Goal: Task Accomplishment & Management: Use online tool/utility

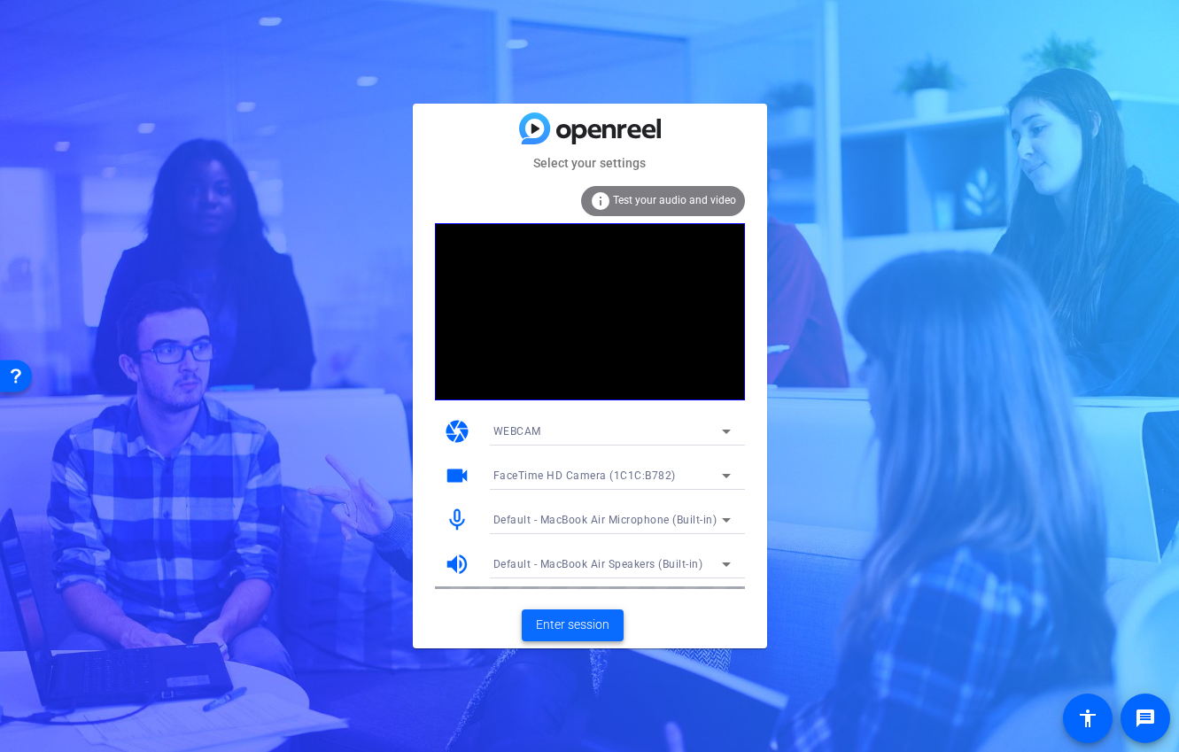
click at [561, 626] on span "Enter session" at bounding box center [573, 625] width 74 height 19
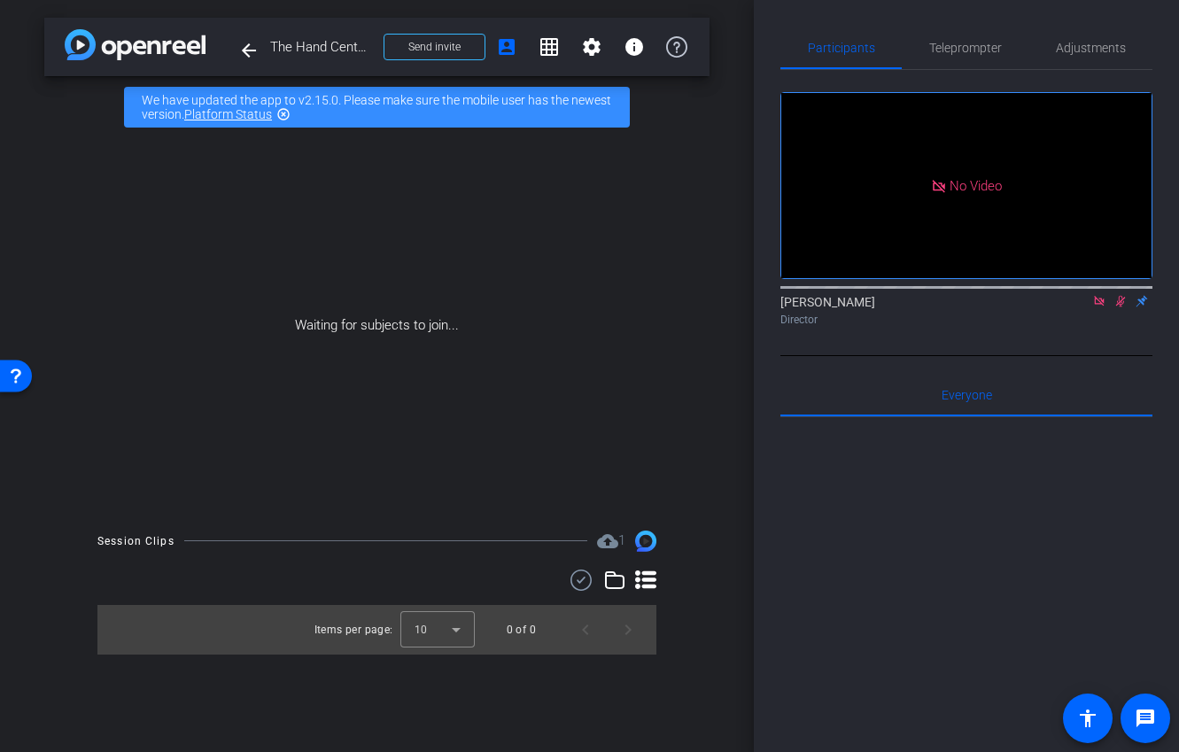
click at [1105, 307] on icon at bounding box center [1100, 301] width 14 height 12
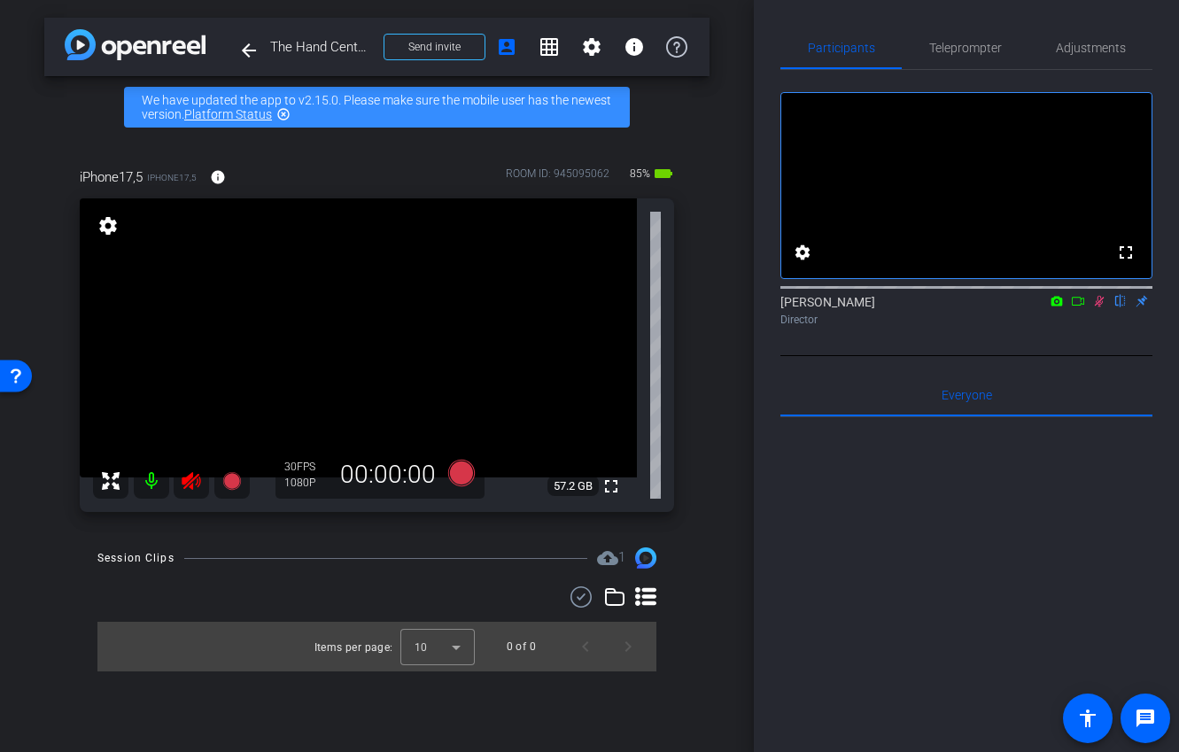
click at [1099, 307] on icon at bounding box center [1100, 301] width 14 height 12
click at [191, 472] on icon at bounding box center [191, 481] width 21 height 21
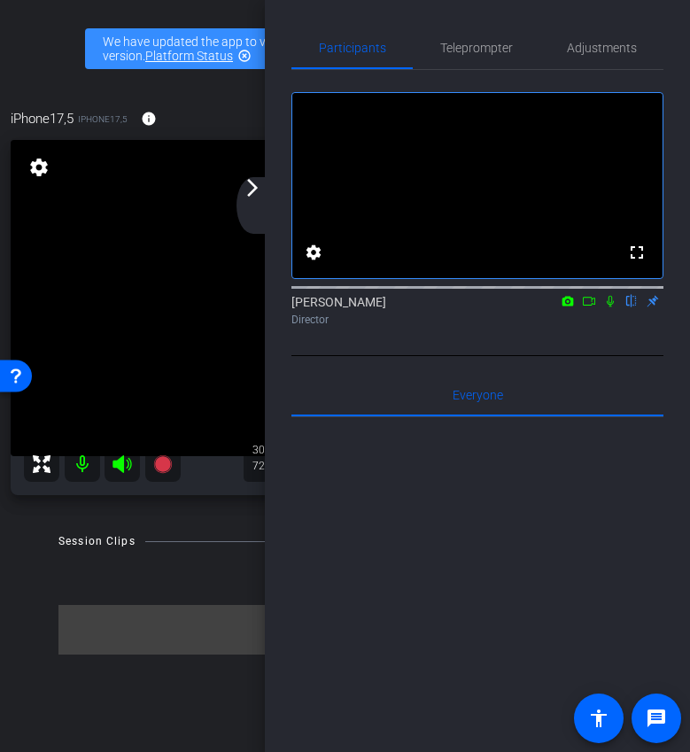
click at [240, 211] on div "arrow_back_ios_new arrow_forward_ios" at bounding box center [255, 205] width 37 height 57
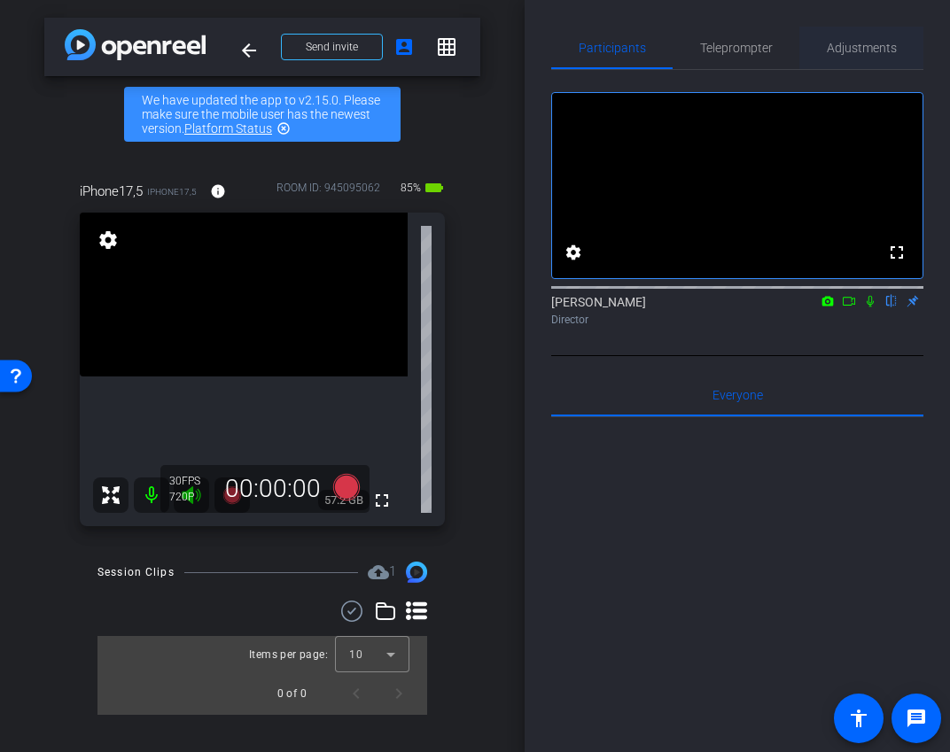
click at [853, 47] on span "Adjustments" at bounding box center [862, 48] width 70 height 12
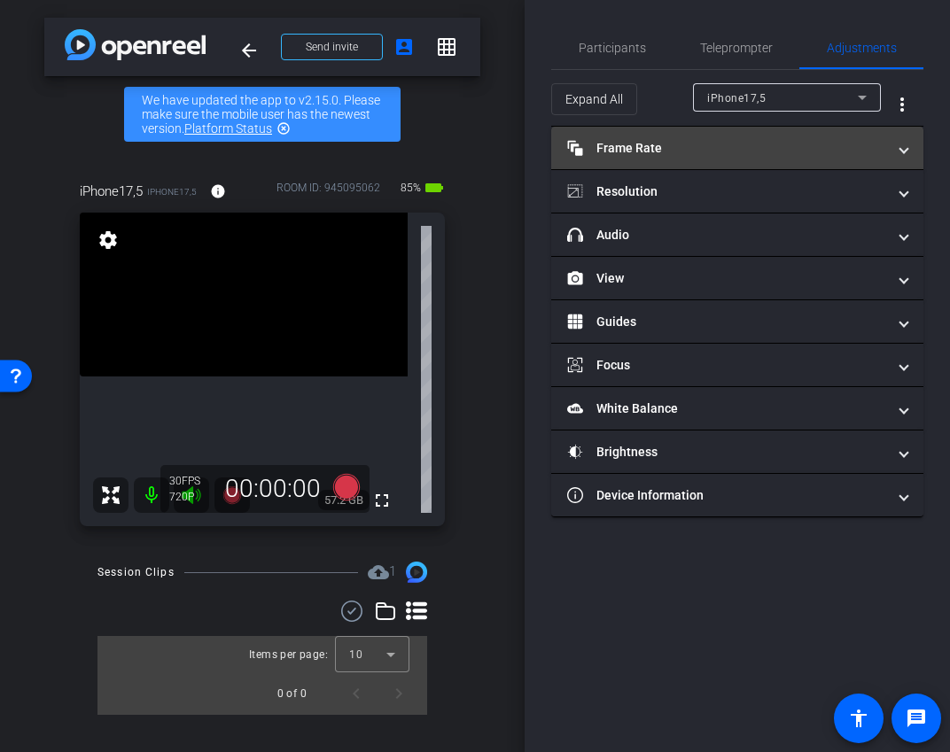
click at [761, 140] on mat-panel-title "Frame Rate Frame Rate" at bounding box center [726, 148] width 319 height 19
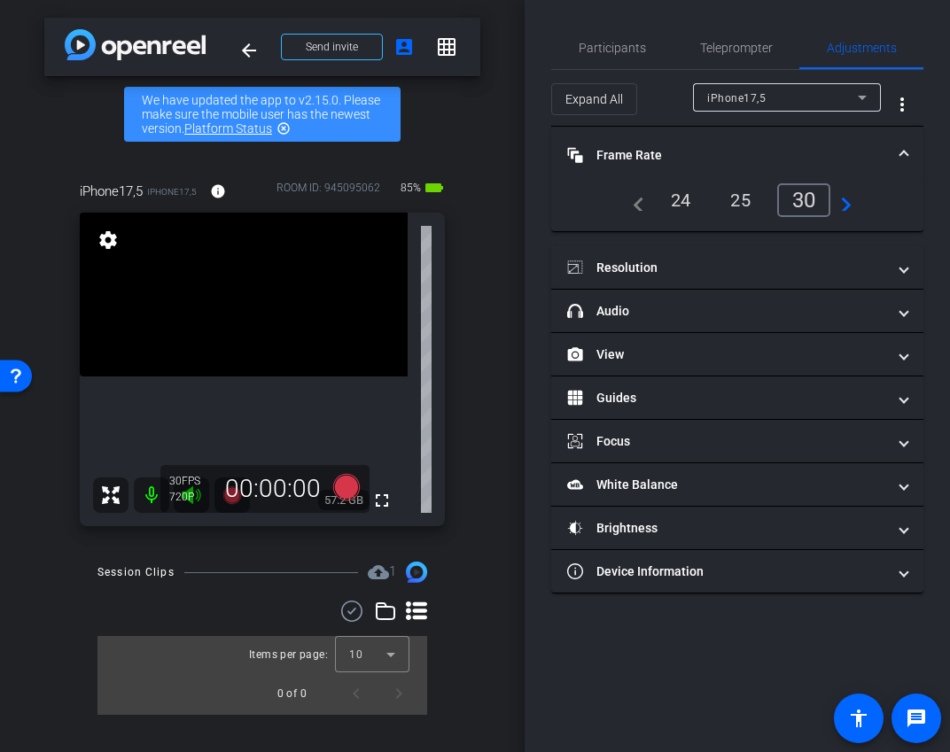
click at [682, 202] on div "24" at bounding box center [681, 200] width 47 height 30
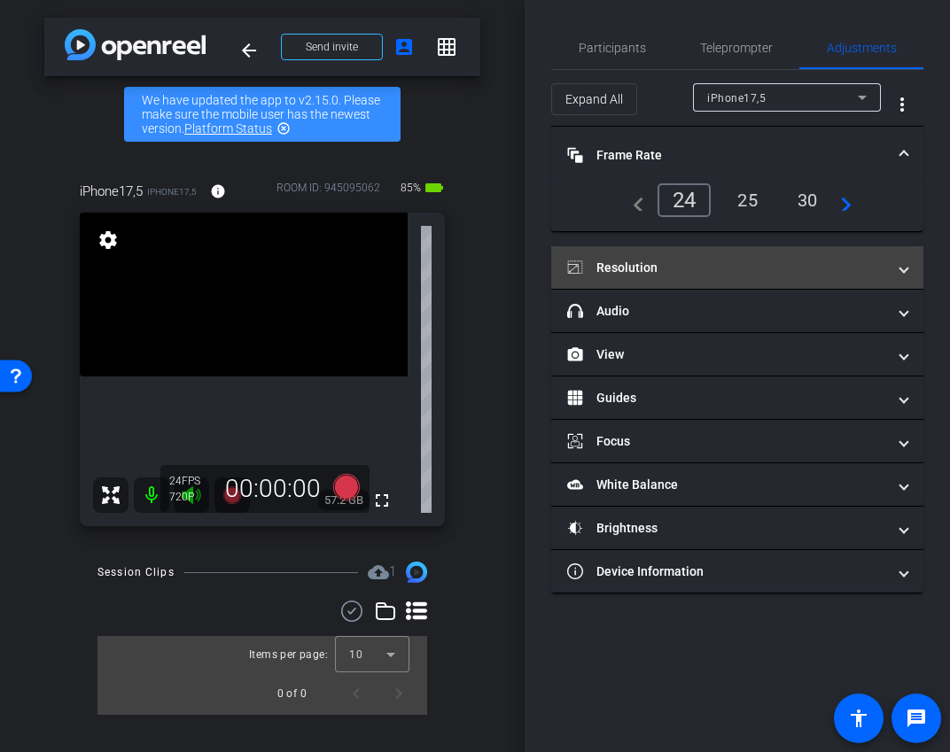
click at [679, 254] on mat-expansion-panel-header "Resolution" at bounding box center [737, 267] width 372 height 43
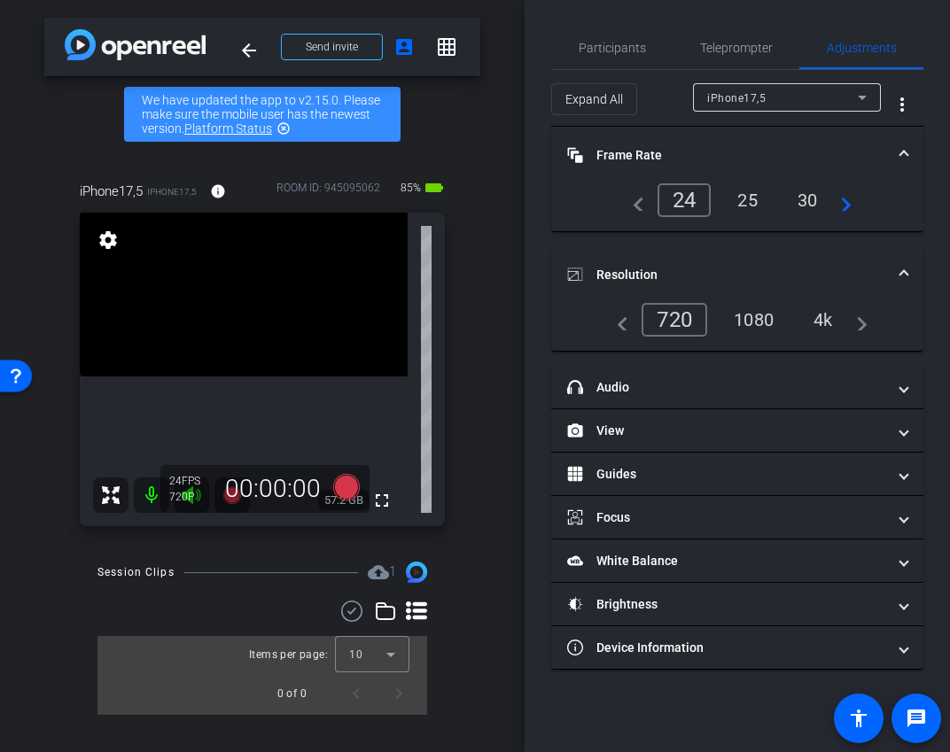
click at [754, 306] on div "1080" at bounding box center [753, 320] width 66 height 30
click at [759, 252] on mat-expansion-panel-header "Resolution" at bounding box center [737, 274] width 372 height 57
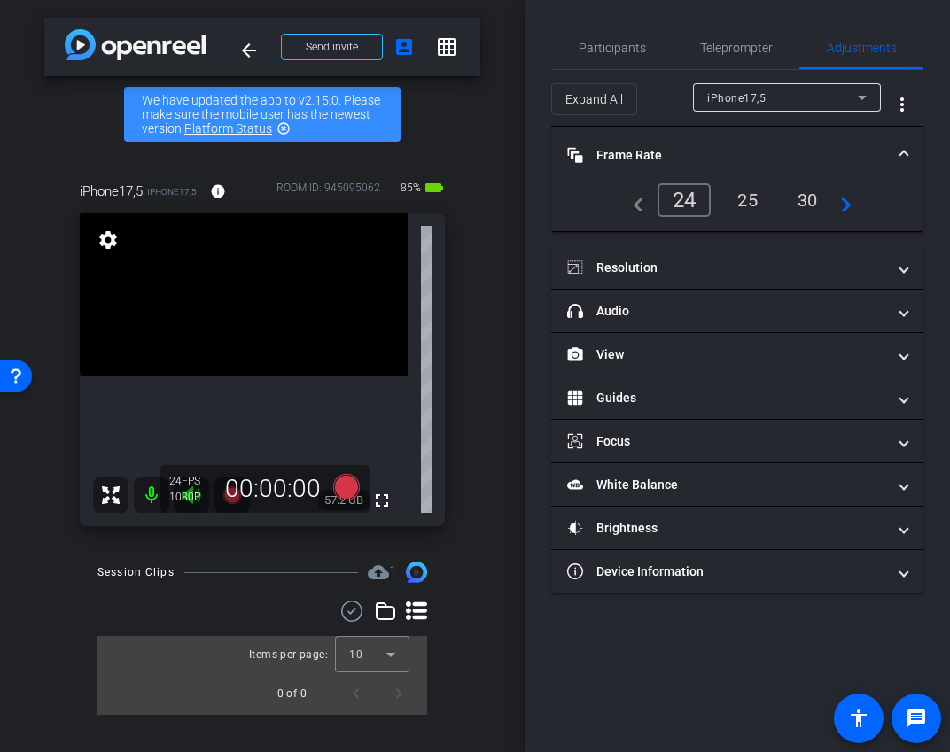
click at [762, 146] on mat-panel-title "Frame Rate Frame Rate" at bounding box center [726, 155] width 319 height 19
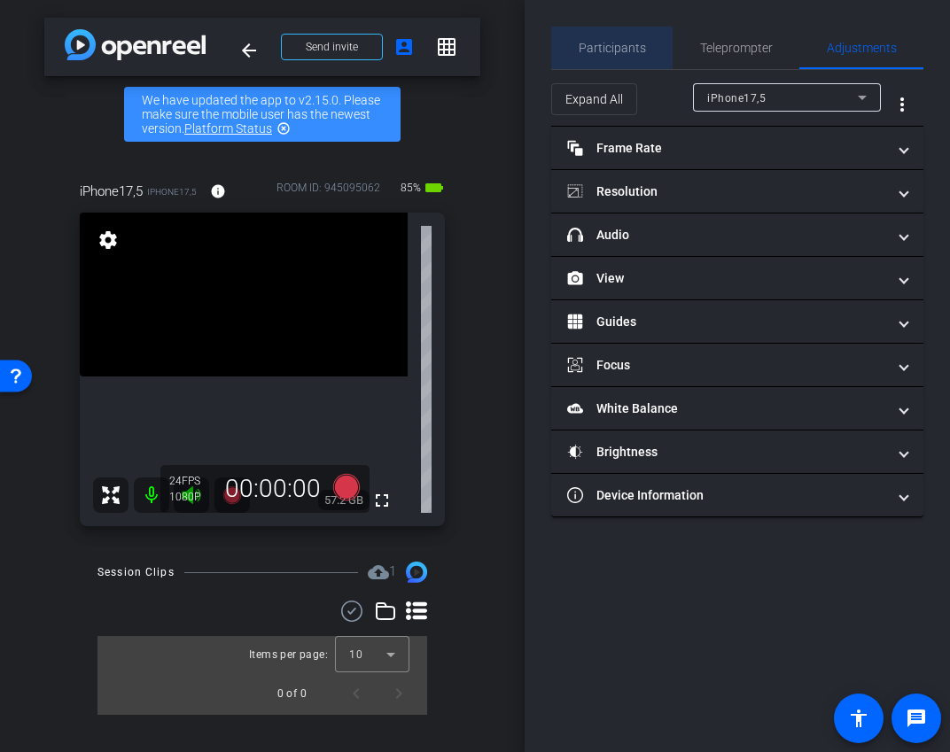
click at [624, 42] on span "Participants" at bounding box center [612, 48] width 67 height 12
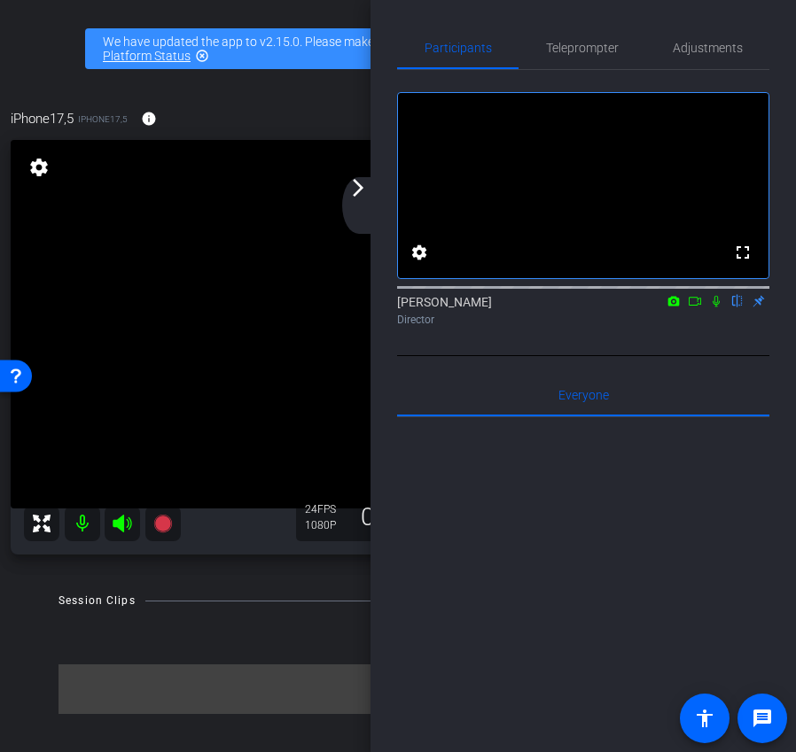
click at [365, 213] on div "arrow_back_ios_new arrow_forward_ios" at bounding box center [360, 205] width 37 height 57
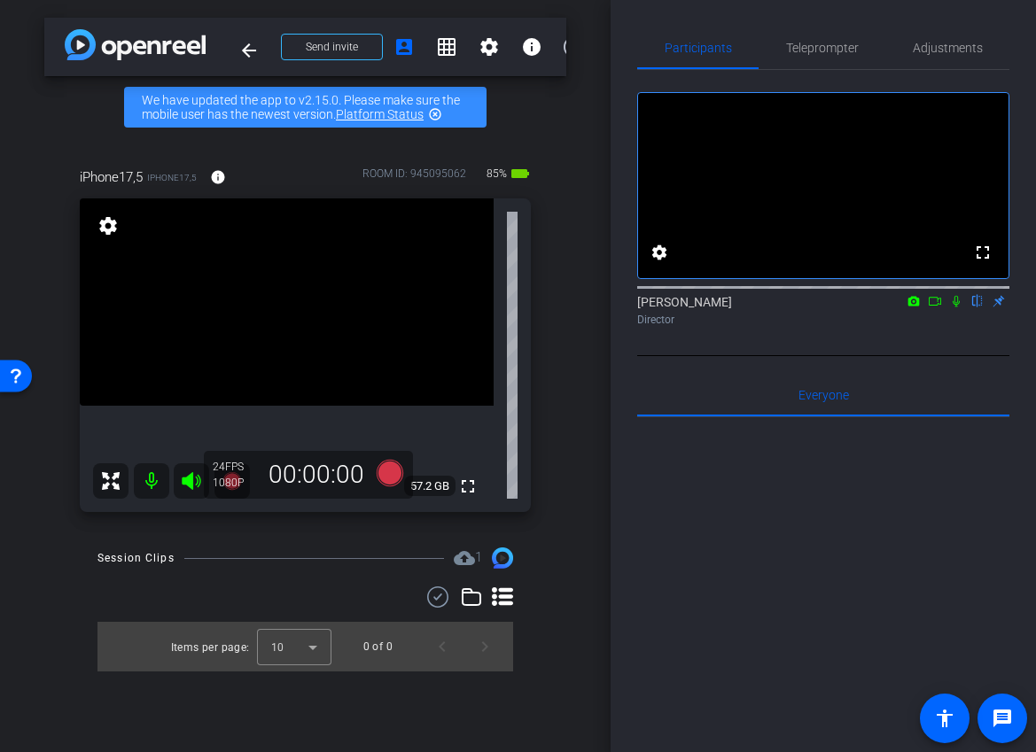
click at [937, 307] on icon at bounding box center [935, 301] width 14 height 12
click at [393, 479] on icon at bounding box center [389, 473] width 27 height 27
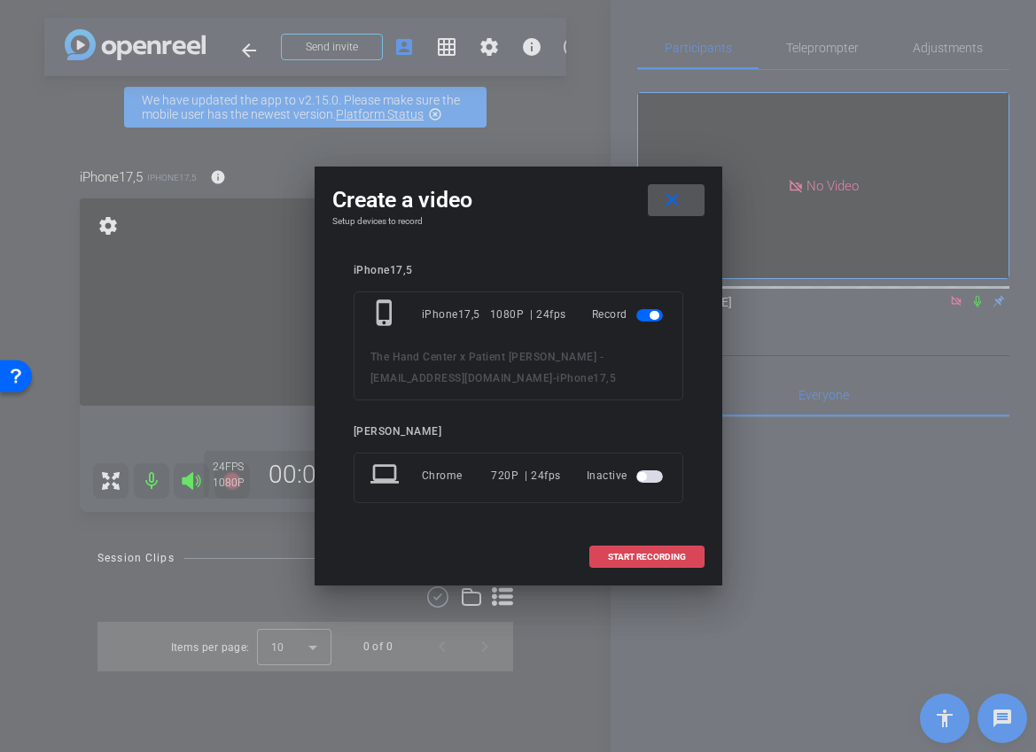
click at [673, 565] on span at bounding box center [646, 557] width 113 height 43
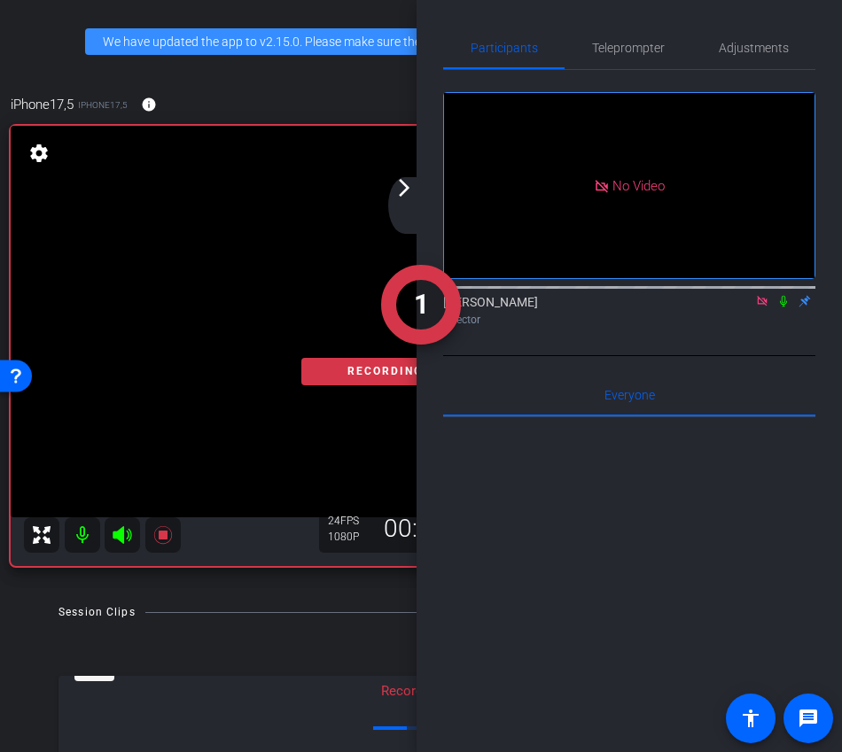
click at [403, 206] on div "arrow_back_ios_new arrow_forward_ios" at bounding box center [406, 205] width 37 height 57
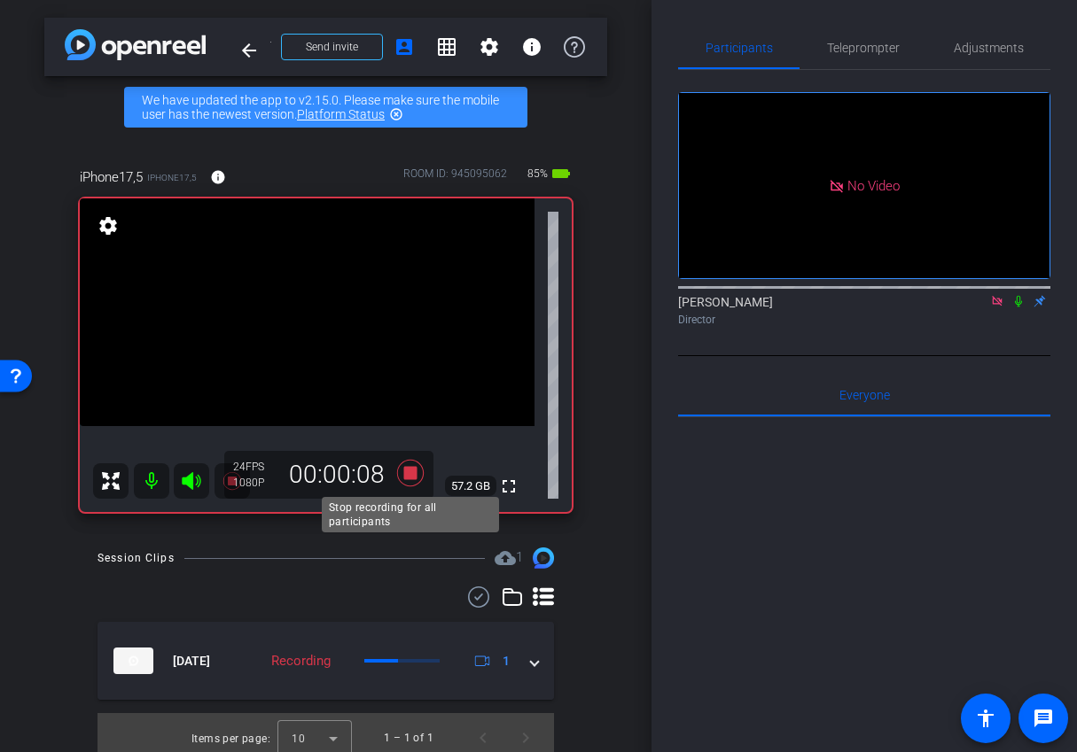
click at [408, 474] on icon at bounding box center [409, 473] width 27 height 27
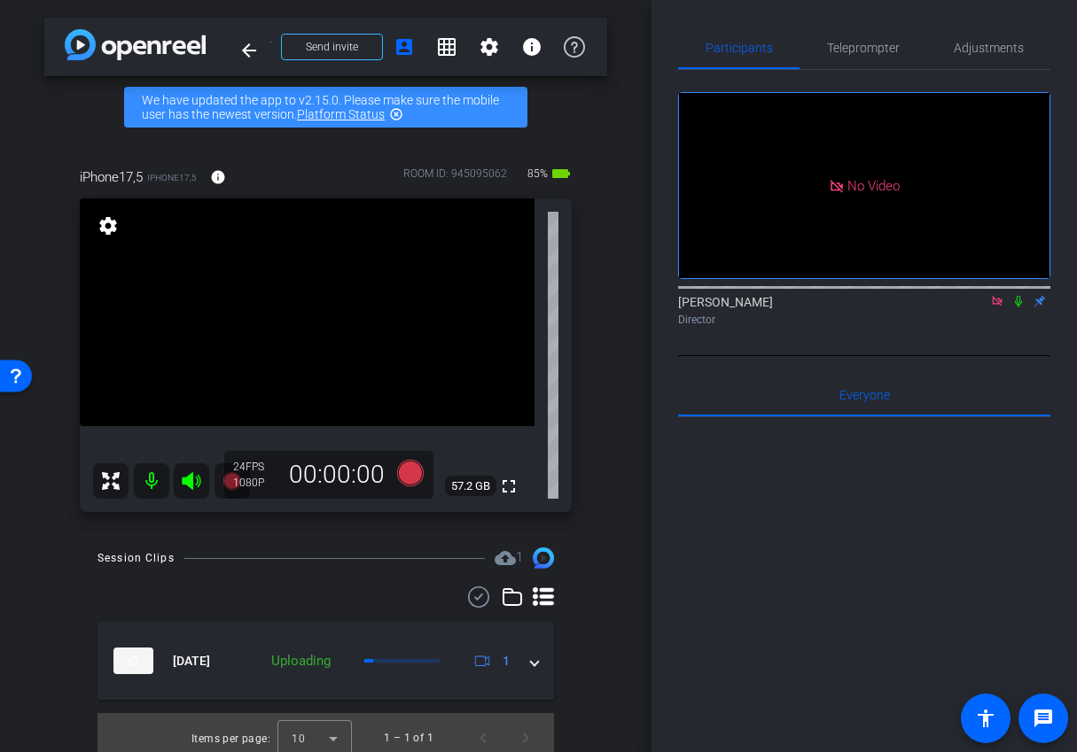
click at [992, 306] on icon at bounding box center [997, 301] width 10 height 10
click at [976, 307] on icon at bounding box center [976, 301] width 14 height 12
click at [1017, 307] on icon at bounding box center [1018, 302] width 7 height 12
click at [1015, 307] on icon at bounding box center [1018, 301] width 14 height 12
click at [997, 307] on icon at bounding box center [997, 301] width 14 height 12
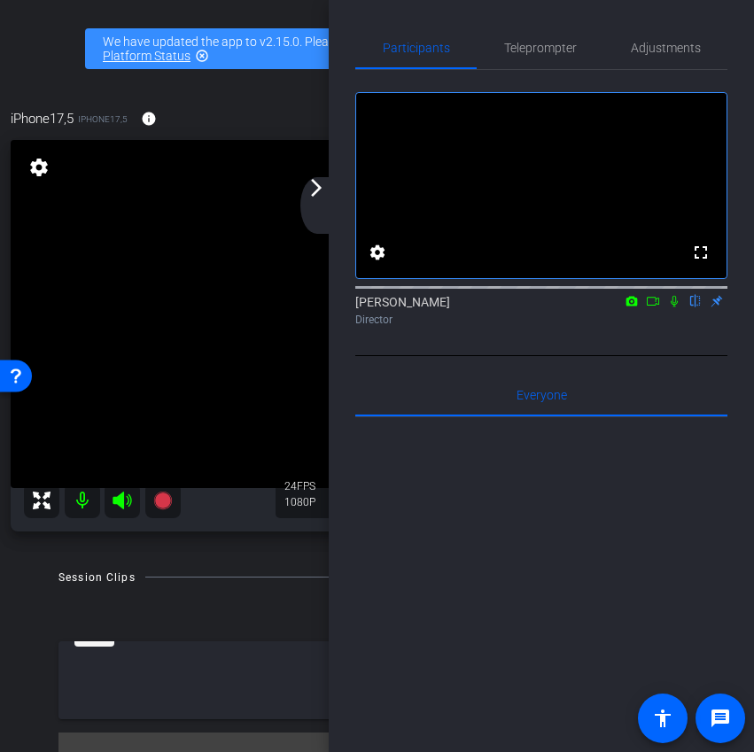
click at [310, 211] on div "arrow_back_ios_new arrow_forward_ios" at bounding box center [318, 205] width 37 height 57
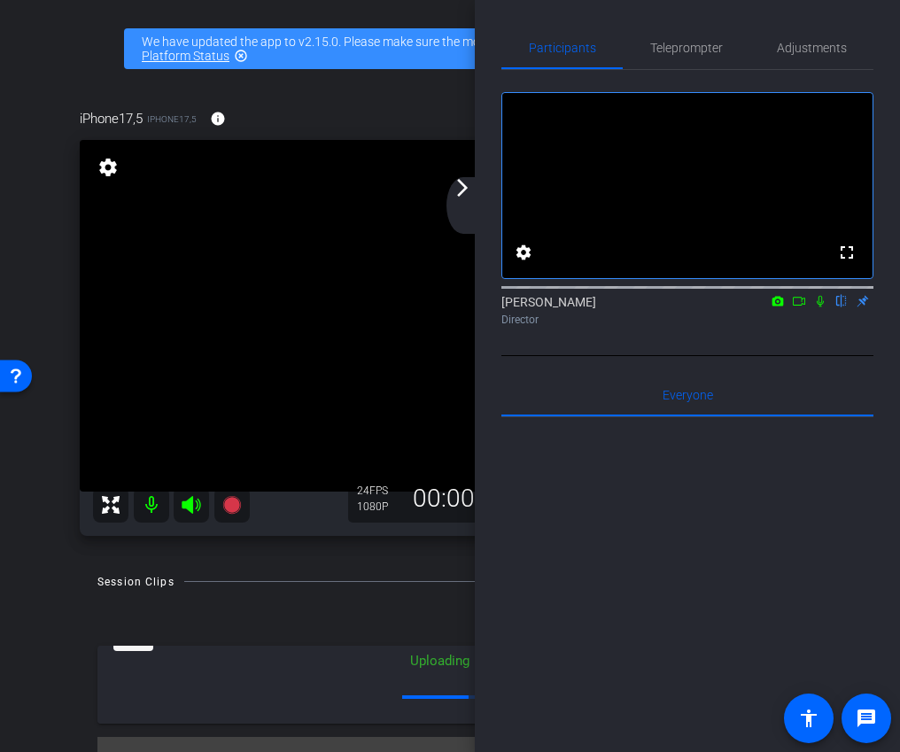
click at [462, 186] on mat-icon "arrow_forward_ios" at bounding box center [462, 187] width 21 height 21
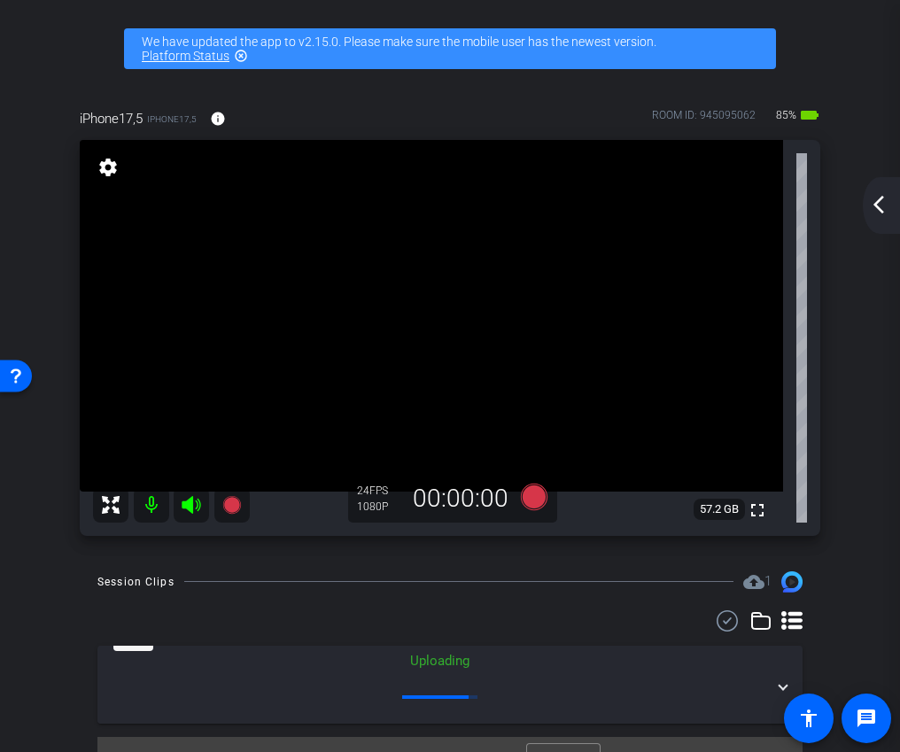
scroll to position [35, 0]
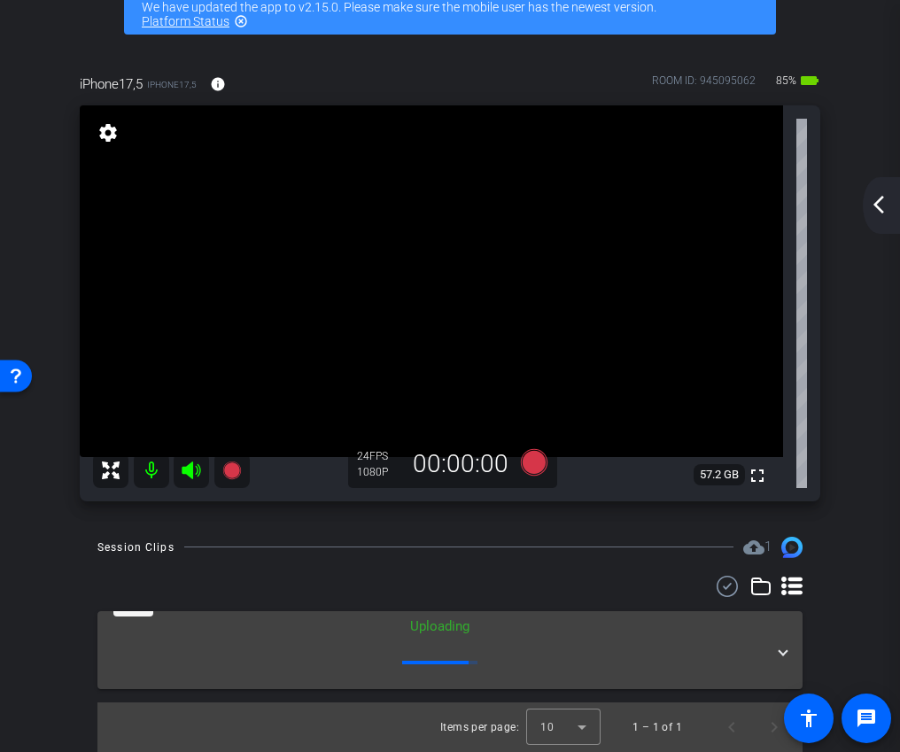
click at [782, 641] on span at bounding box center [783, 650] width 7 height 19
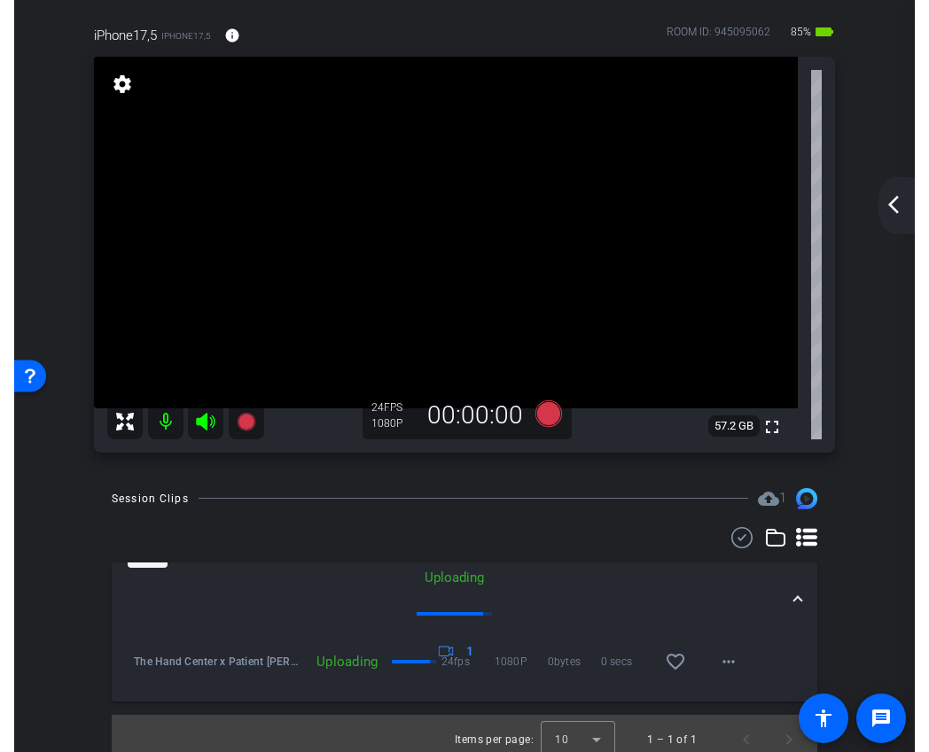
scroll to position [96, 0]
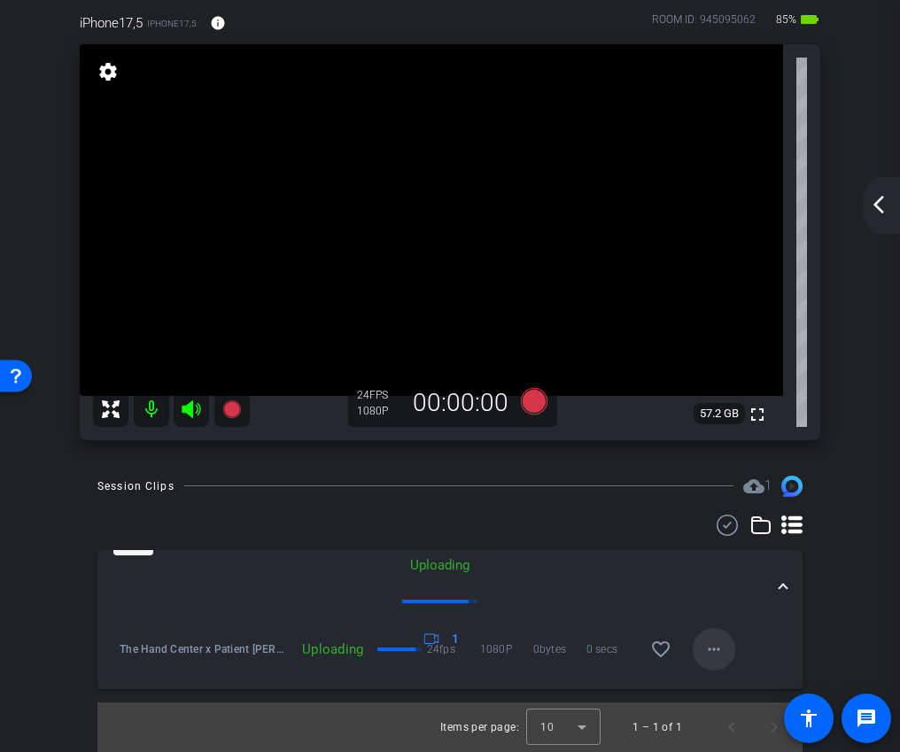
click at [720, 652] on mat-icon "more_horiz" at bounding box center [714, 649] width 21 height 21
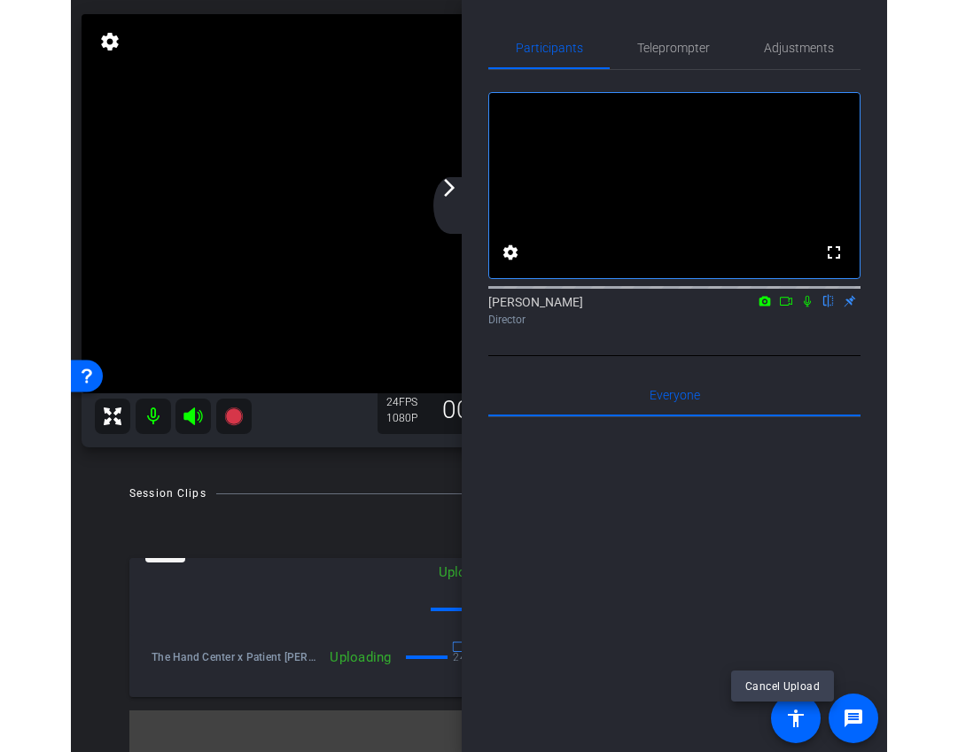
scroll to position [121, 0]
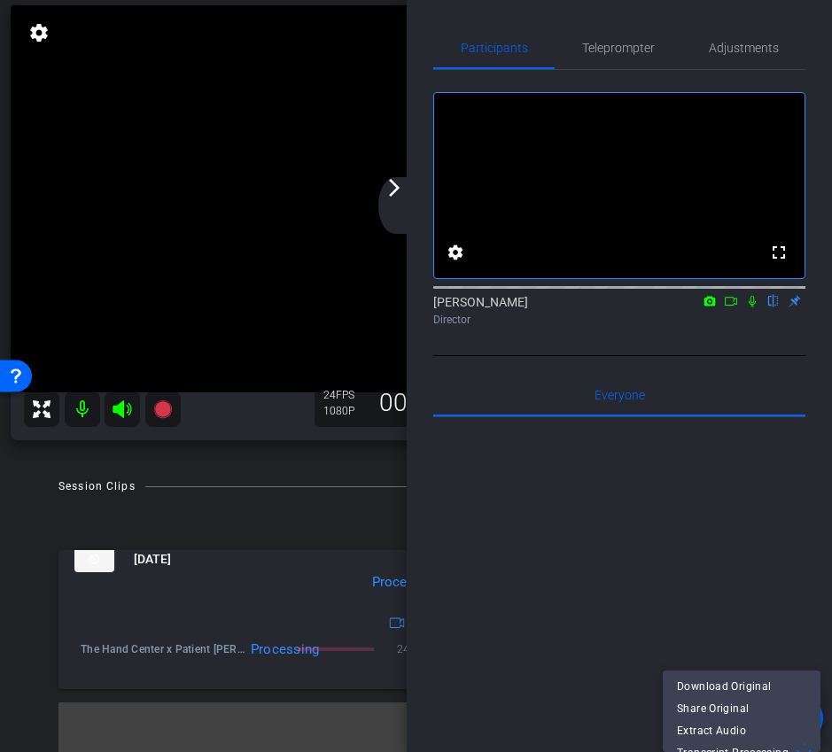
click at [735, 325] on div at bounding box center [416, 376] width 832 height 752
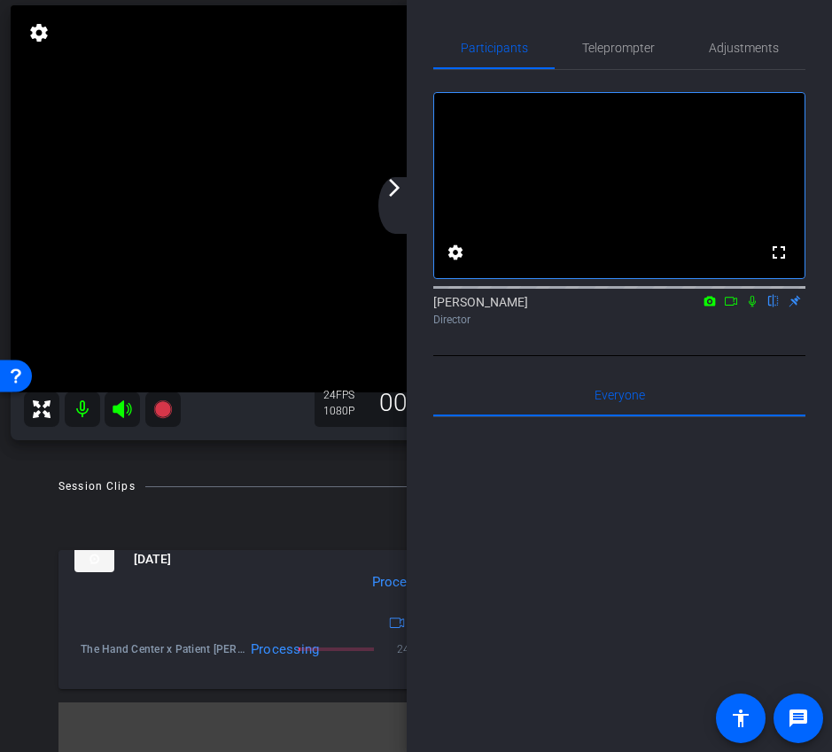
click at [735, 307] on icon at bounding box center [731, 301] width 14 height 12
click at [775, 307] on icon at bounding box center [774, 301] width 14 height 12
click at [400, 204] on div "arrow_back_ios_new arrow_forward_ios" at bounding box center [396, 205] width 37 height 57
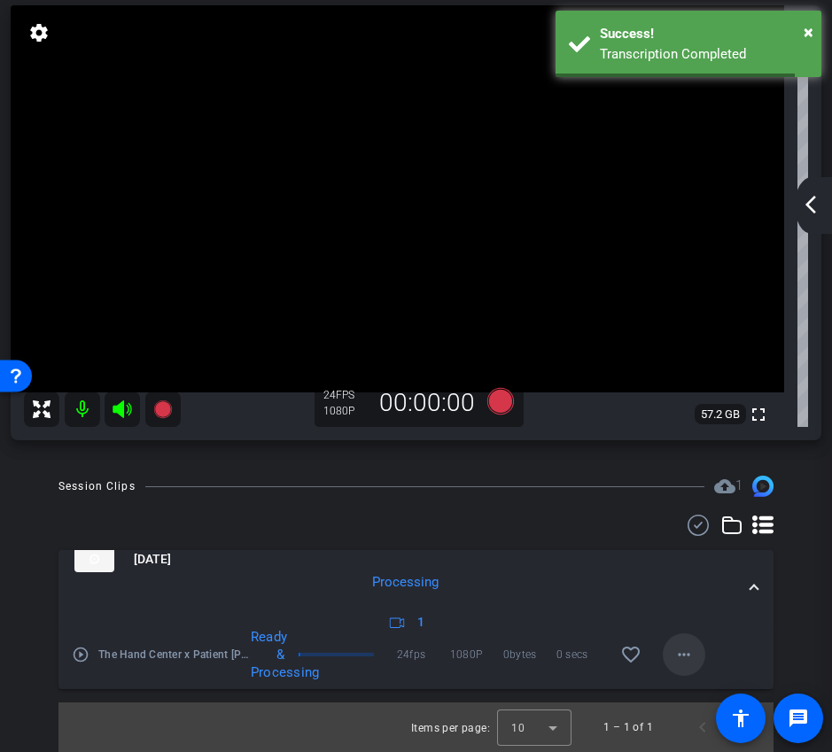
click at [693, 656] on mat-icon "more_horiz" at bounding box center [683, 654] width 21 height 21
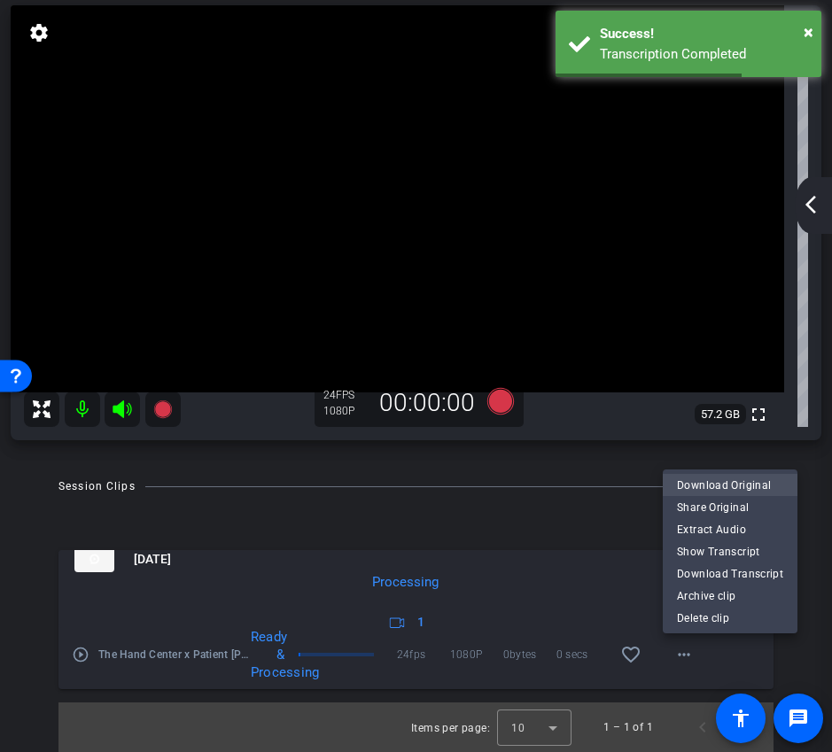
click at [707, 486] on span "Download Original" at bounding box center [730, 485] width 106 height 21
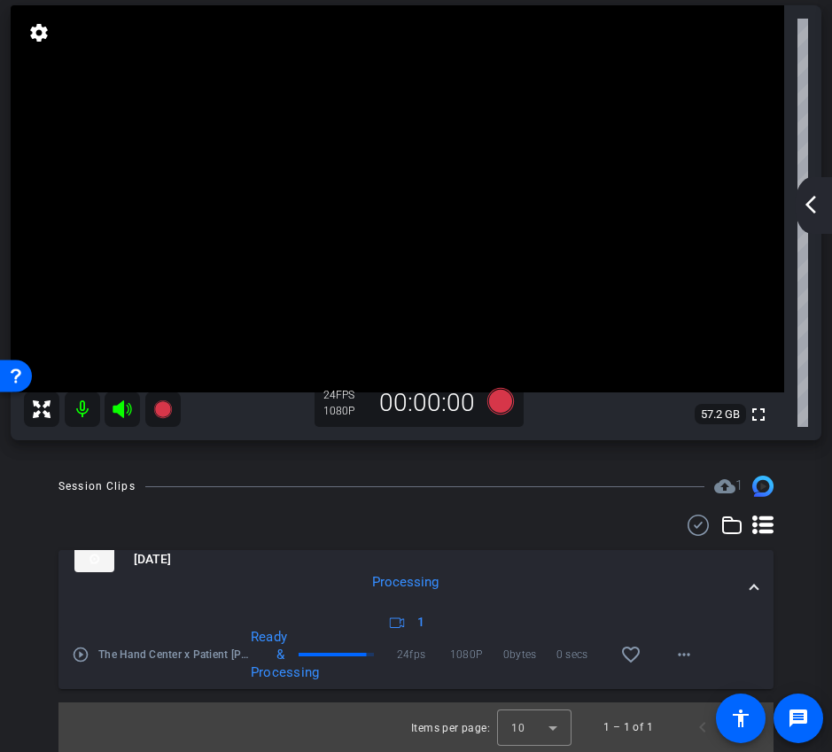
click at [809, 208] on mat-icon "arrow_back_ios_new" at bounding box center [810, 204] width 21 height 21
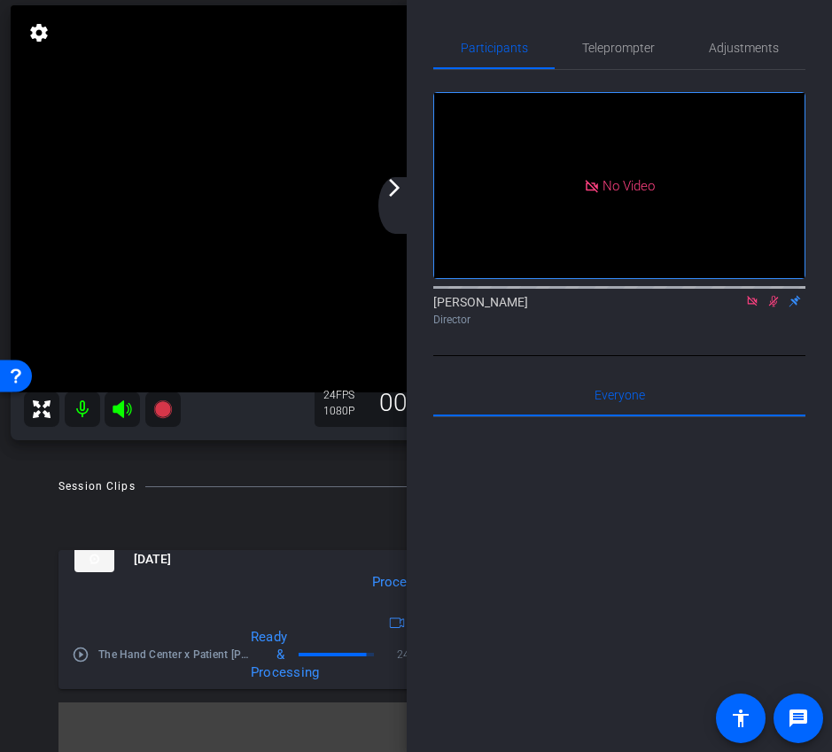
click at [774, 307] on icon at bounding box center [774, 302] width 10 height 12
click at [749, 307] on icon at bounding box center [752, 301] width 14 height 12
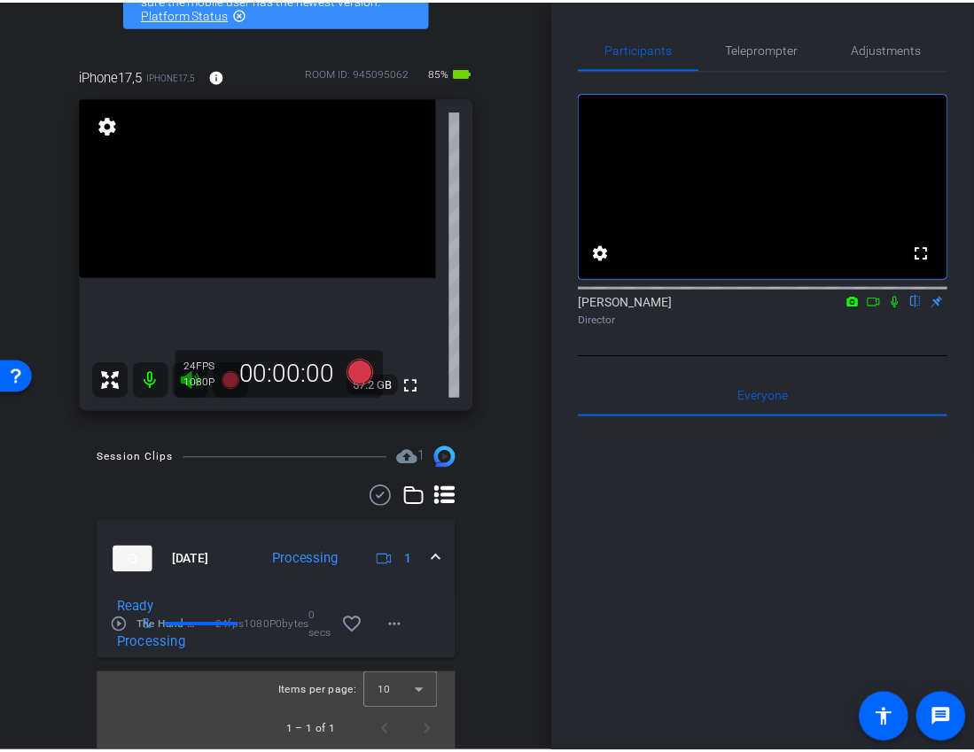
scroll to position [0, 0]
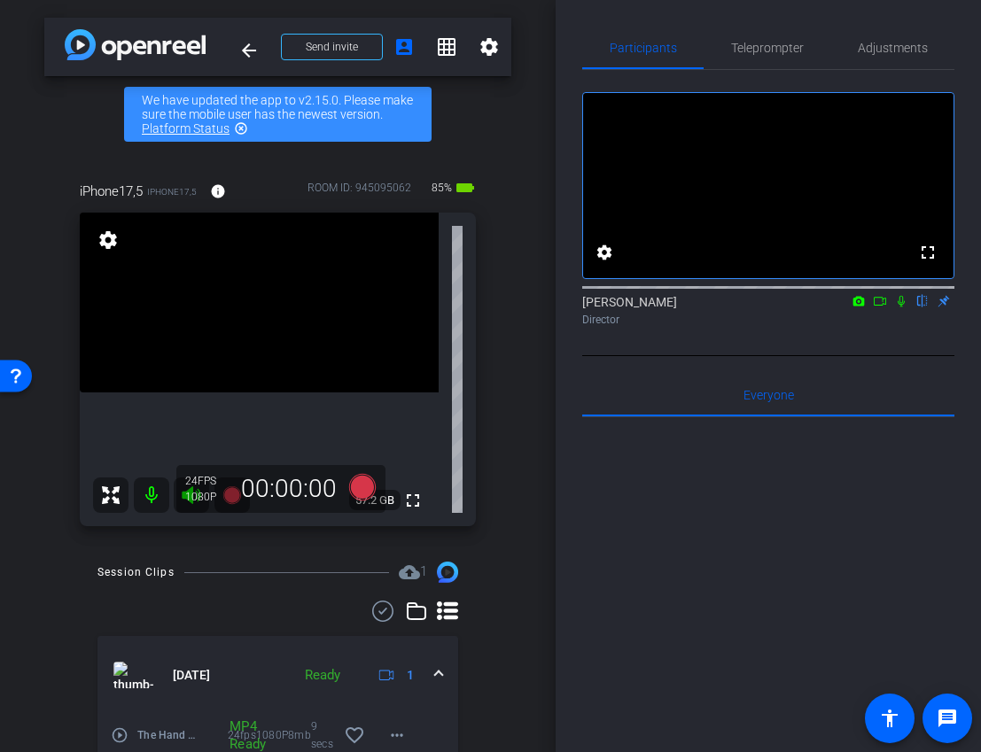
click at [876, 307] on icon at bounding box center [880, 301] width 14 height 12
click at [354, 496] on icon at bounding box center [361, 487] width 27 height 27
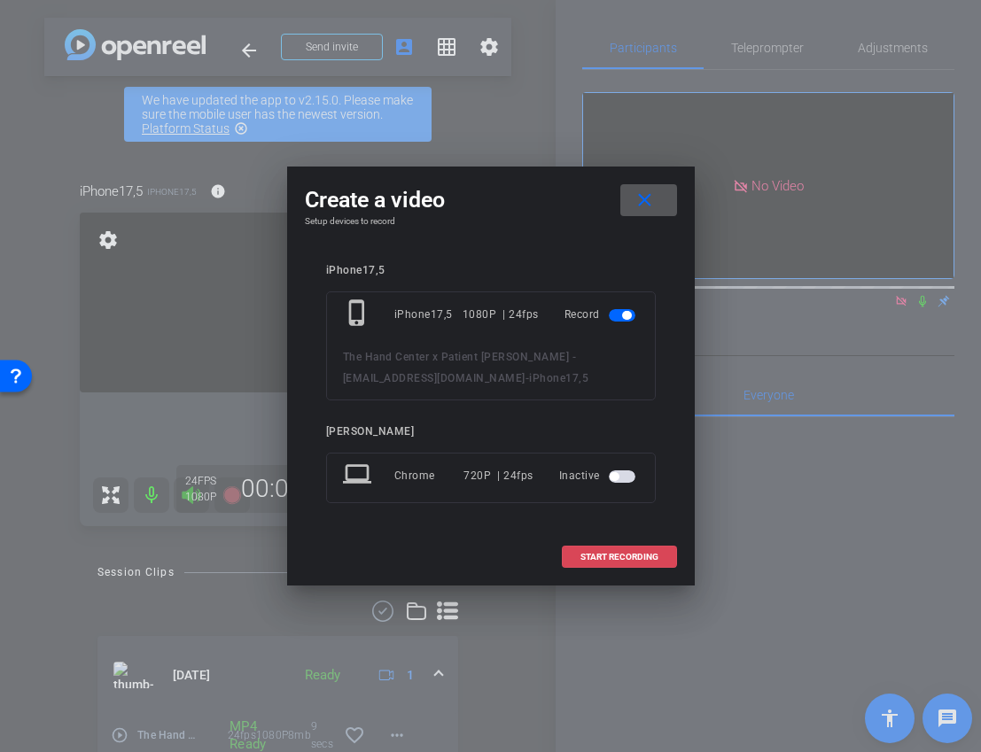
click at [634, 558] on span "START RECORDING" at bounding box center [619, 557] width 78 height 9
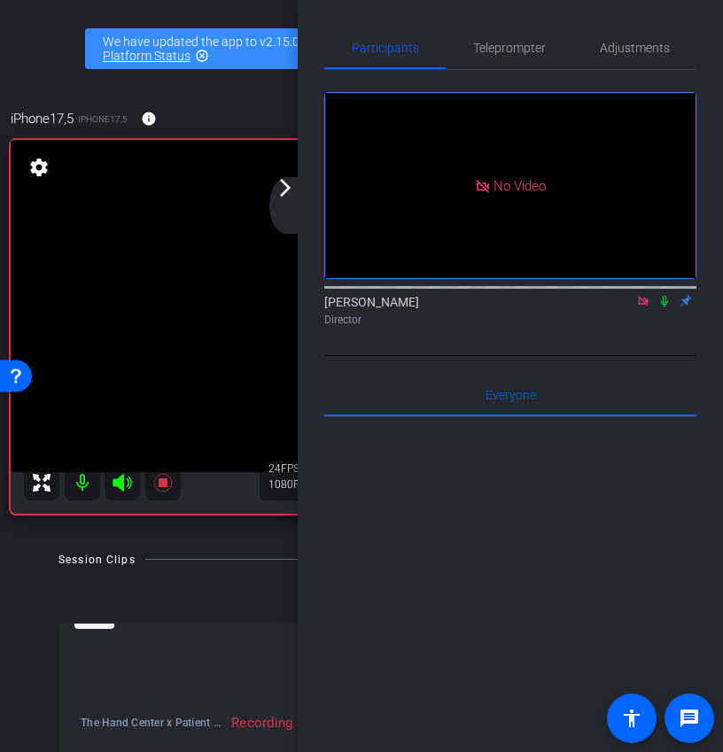
click at [289, 196] on mat-icon "arrow_forward_ios" at bounding box center [285, 187] width 21 height 21
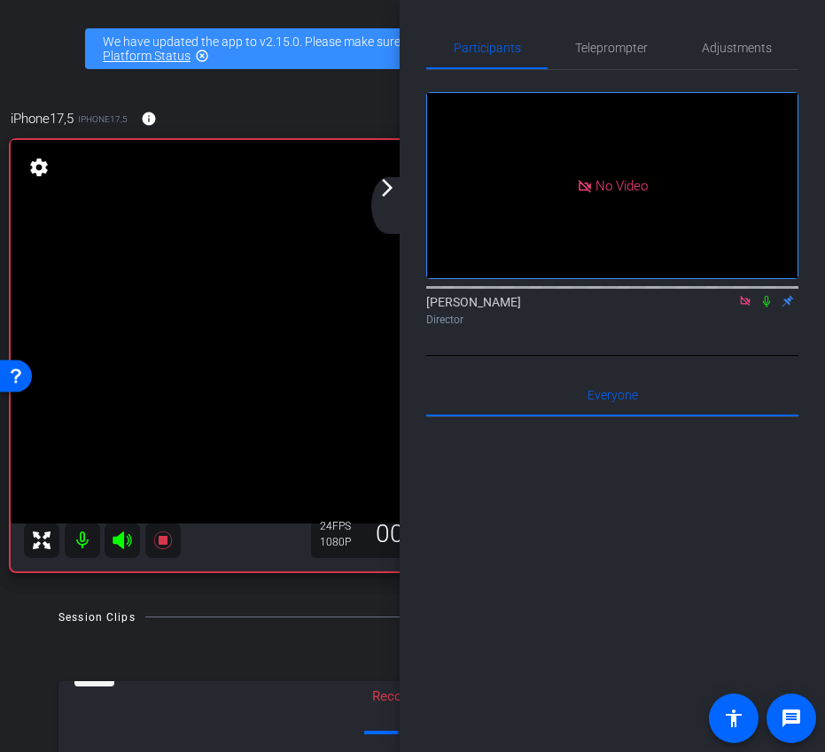
click at [743, 307] on icon at bounding box center [745, 301] width 14 height 12
click at [731, 309] on mat-icon at bounding box center [723, 301] width 21 height 16
click at [398, 198] on div "arrow_back_ios_new arrow_forward_ios" at bounding box center [389, 205] width 37 height 57
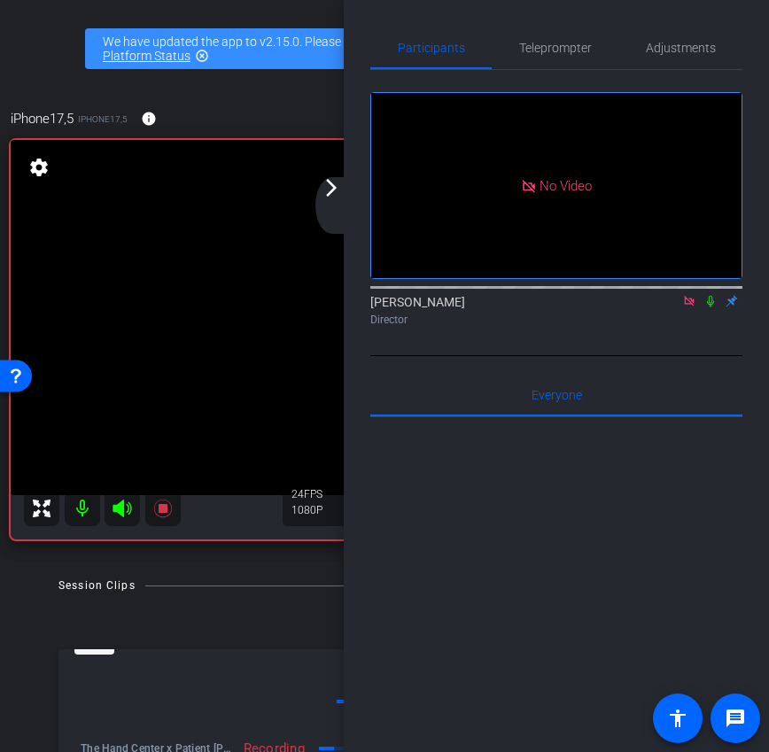
click at [338, 199] on div "arrow_back_ios_new arrow_forward_ios" at bounding box center [333, 205] width 37 height 57
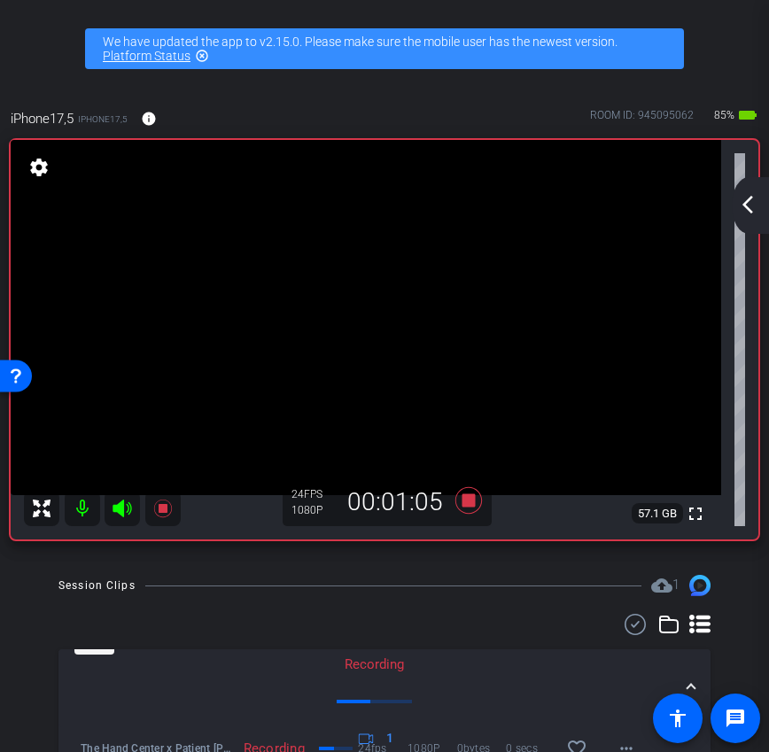
click at [753, 203] on mat-icon "arrow_back_ios_new" at bounding box center [747, 204] width 21 height 21
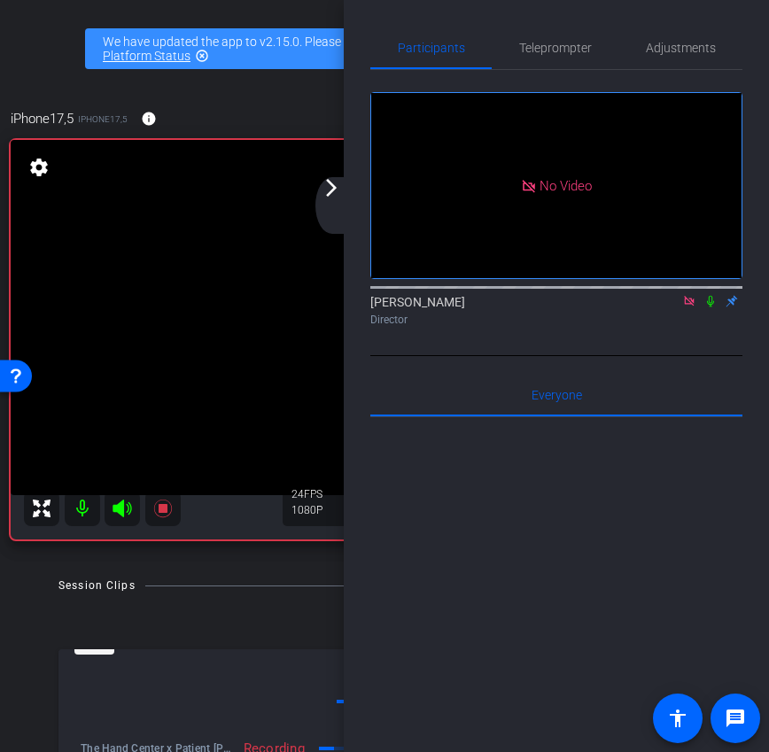
click at [712, 307] on icon at bounding box center [711, 301] width 14 height 12
click at [710, 307] on icon at bounding box center [711, 302] width 10 height 12
click at [339, 194] on mat-icon "arrow_forward_ios" at bounding box center [331, 187] width 21 height 21
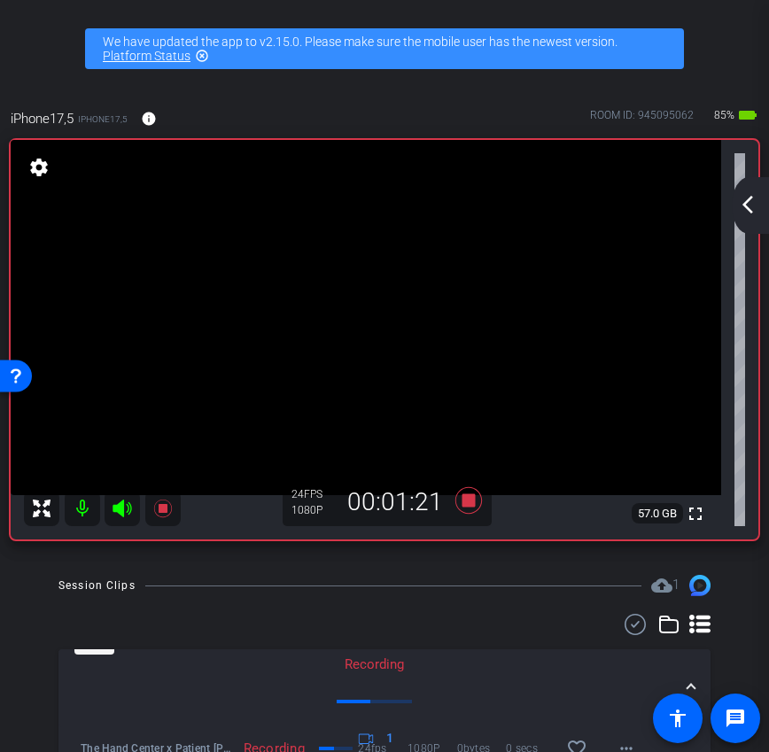
click at [743, 200] on mat-icon "arrow_back_ios_new" at bounding box center [747, 204] width 21 height 21
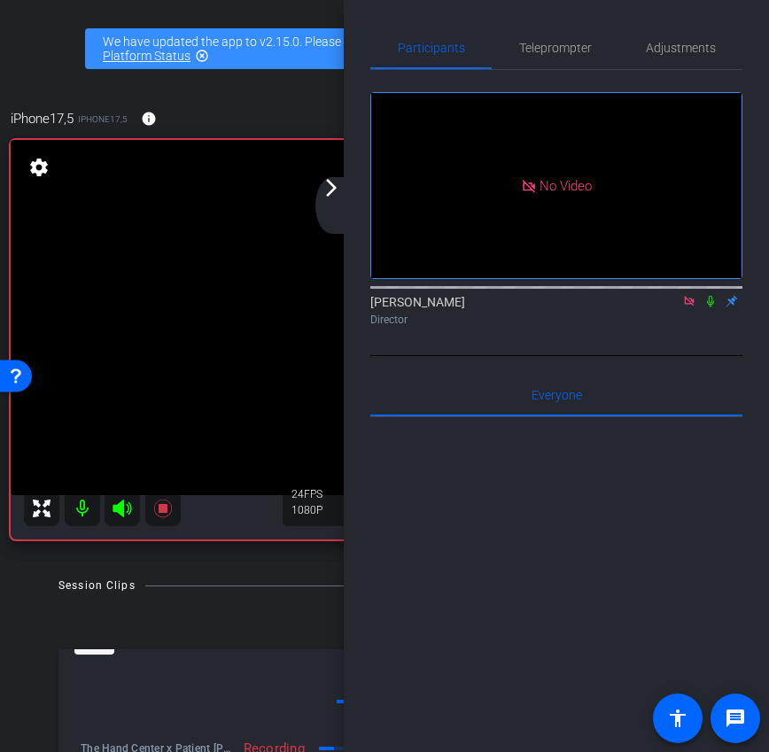
click at [712, 307] on icon at bounding box center [710, 302] width 7 height 12
click at [333, 198] on div "arrow_back_ios_new arrow_forward_ios" at bounding box center [333, 205] width 37 height 57
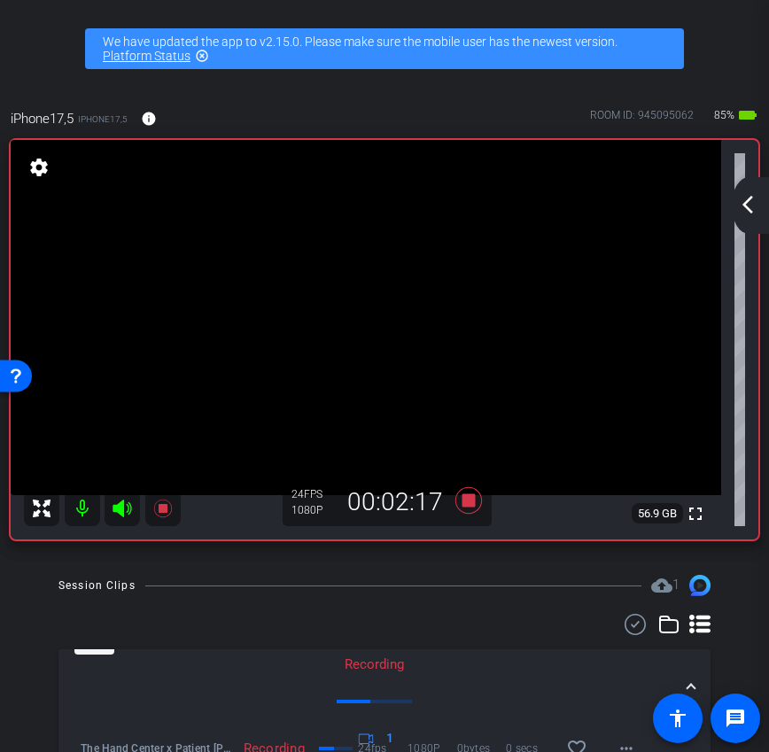
click at [744, 214] on mat-icon "arrow_back_ios_new" at bounding box center [747, 204] width 21 height 21
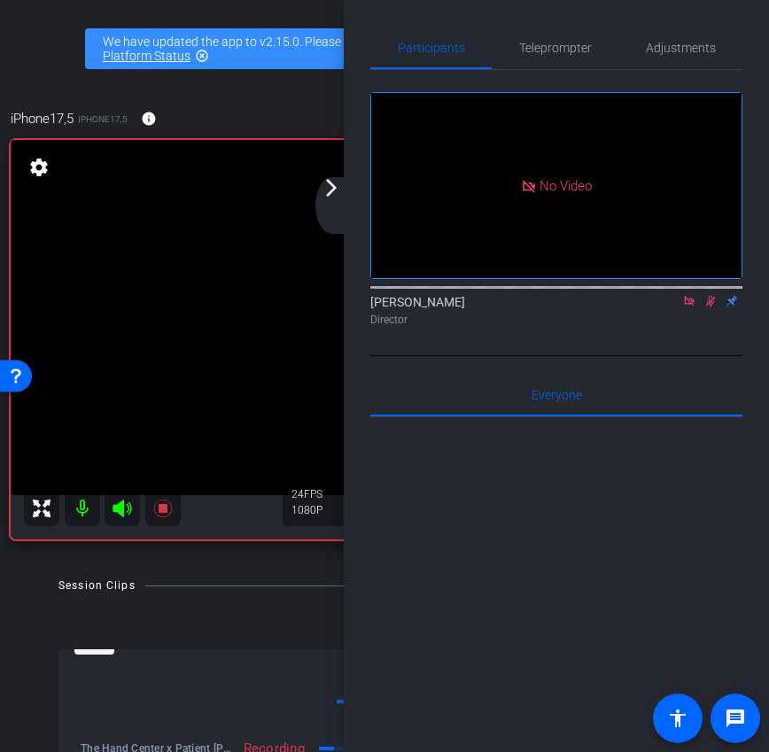
click at [712, 307] on icon at bounding box center [711, 302] width 10 height 12
click at [691, 306] on icon at bounding box center [689, 301] width 10 height 10
click at [665, 307] on icon at bounding box center [668, 301] width 14 height 12
click at [711, 309] on mat-icon at bounding box center [710, 301] width 21 height 16
click at [711, 307] on icon at bounding box center [711, 301] width 14 height 12
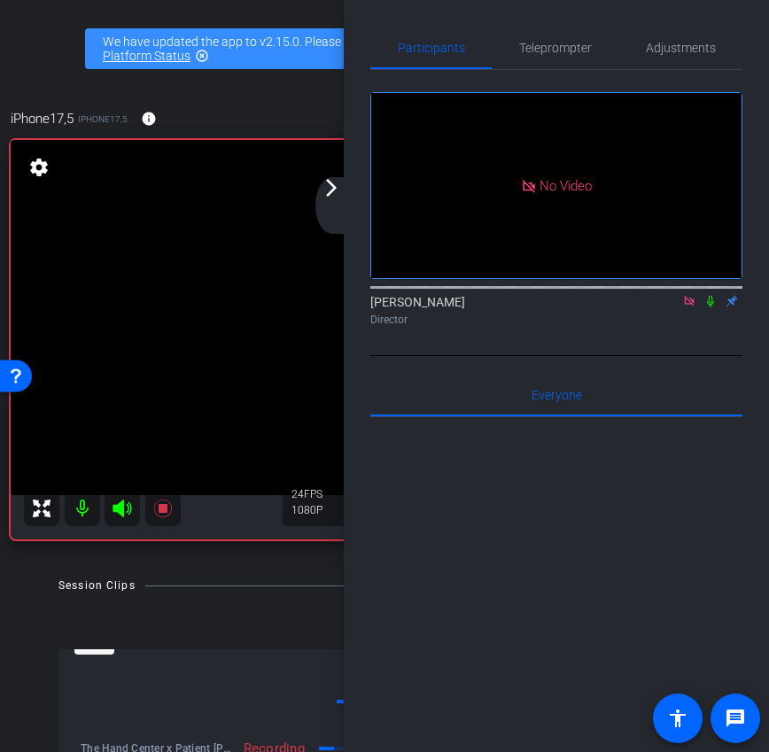
click at [712, 307] on icon at bounding box center [710, 302] width 7 height 12
click at [346, 197] on div "arrow_back_ios_new arrow_forward_ios" at bounding box center [333, 205] width 37 height 57
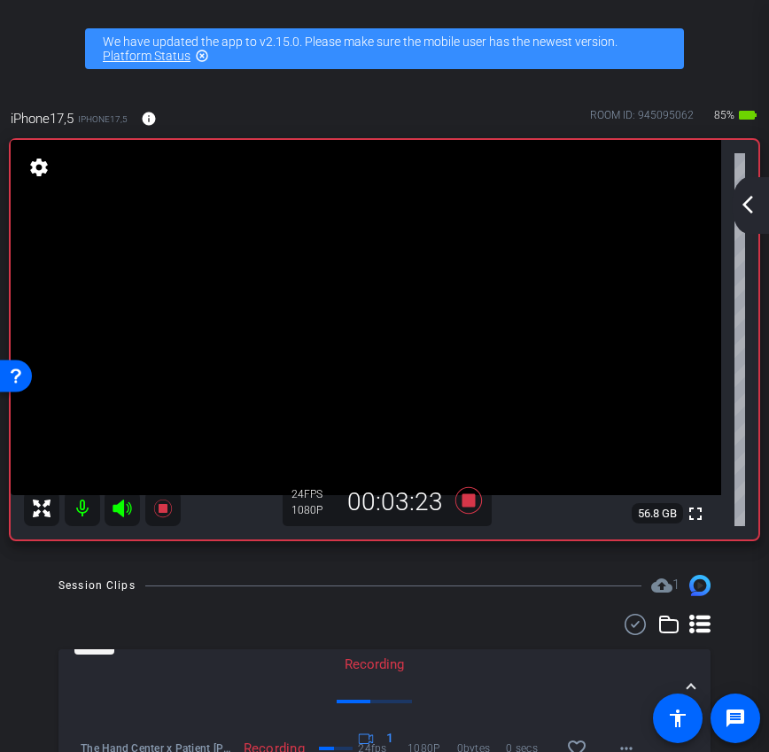
click at [755, 180] on div "arrow_back_ios_new arrow_forward_ios" at bounding box center [750, 205] width 37 height 57
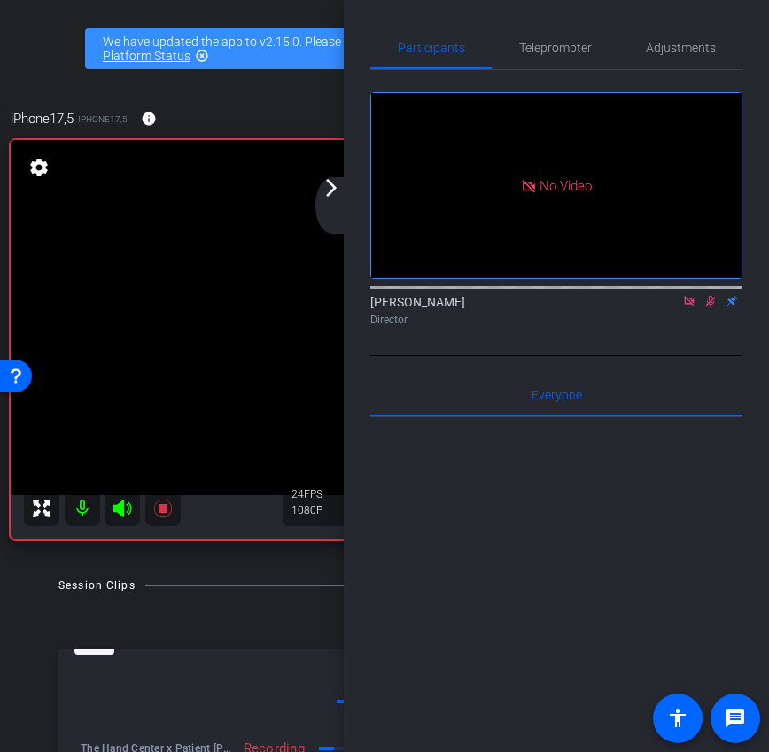
click at [711, 307] on icon at bounding box center [711, 301] width 14 height 12
click at [687, 306] on icon at bounding box center [689, 301] width 10 height 10
click at [665, 307] on icon at bounding box center [668, 301] width 14 height 12
click at [341, 206] on div "arrow_back_ios_new arrow_forward_ios" at bounding box center [333, 205] width 37 height 57
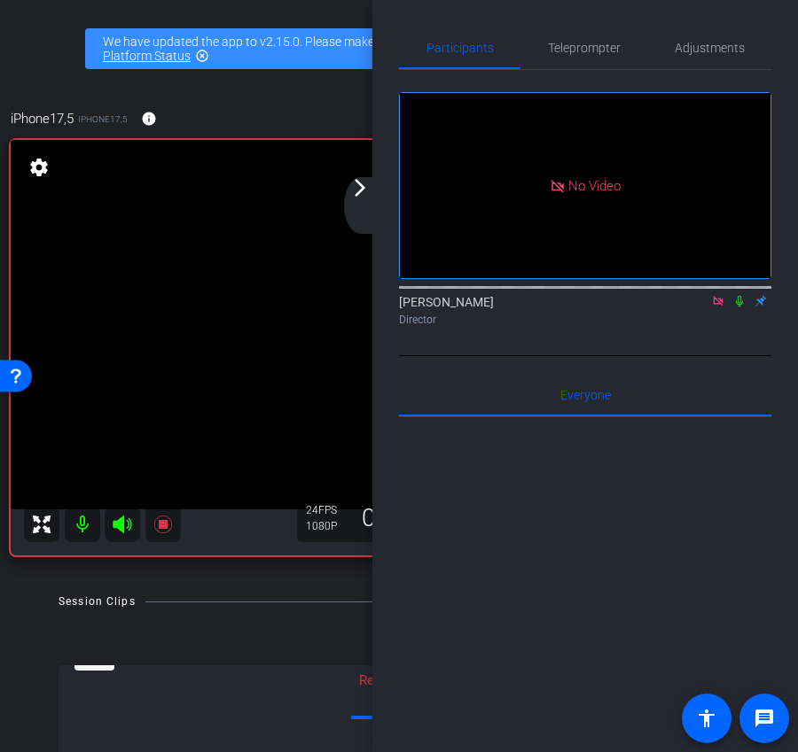
click at [360, 191] on mat-icon "arrow_forward_ios" at bounding box center [359, 187] width 21 height 21
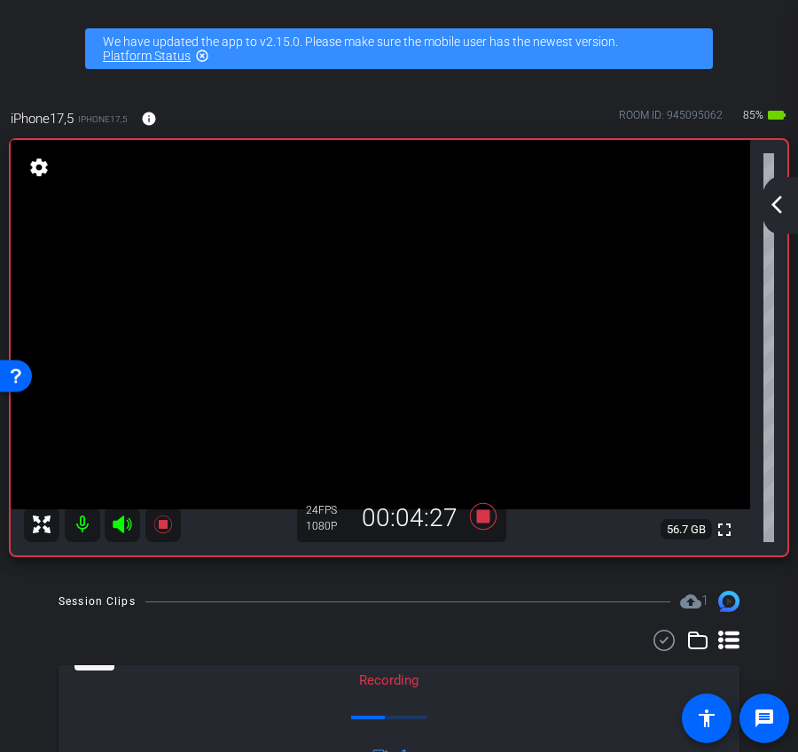
click at [786, 211] on mat-icon "arrow_back_ios_new" at bounding box center [776, 204] width 21 height 21
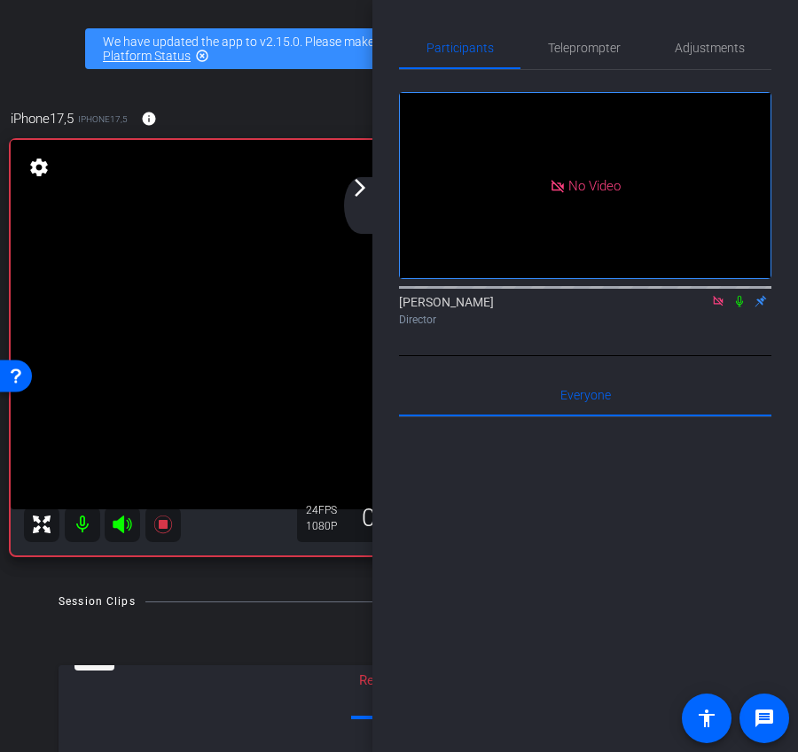
click at [741, 307] on icon at bounding box center [739, 301] width 14 height 12
click at [362, 202] on div "arrow_back_ios_new arrow_forward_ios" at bounding box center [362, 205] width 37 height 57
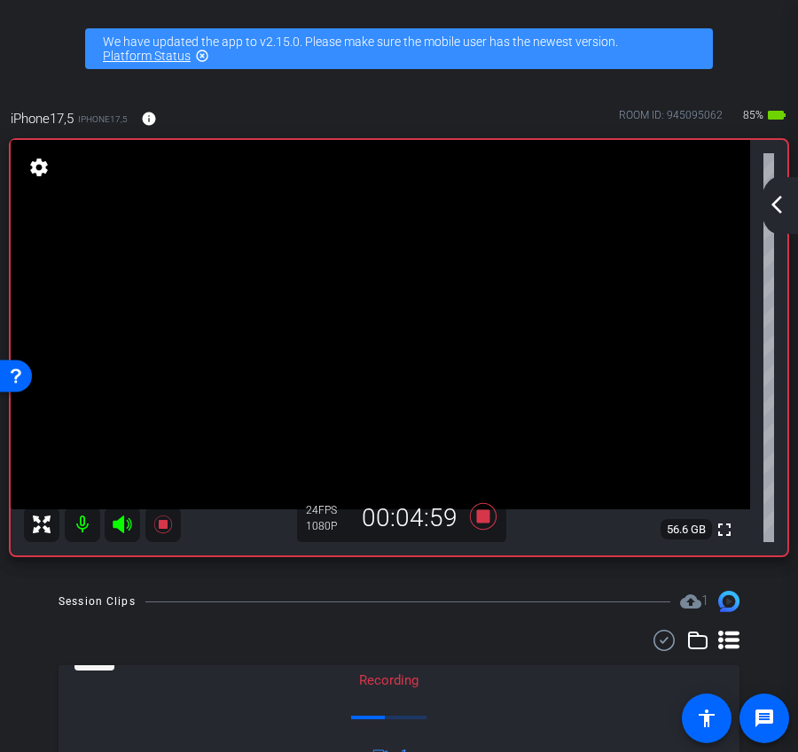
click at [777, 206] on mat-icon "arrow_back_ios_new" at bounding box center [776, 204] width 21 height 21
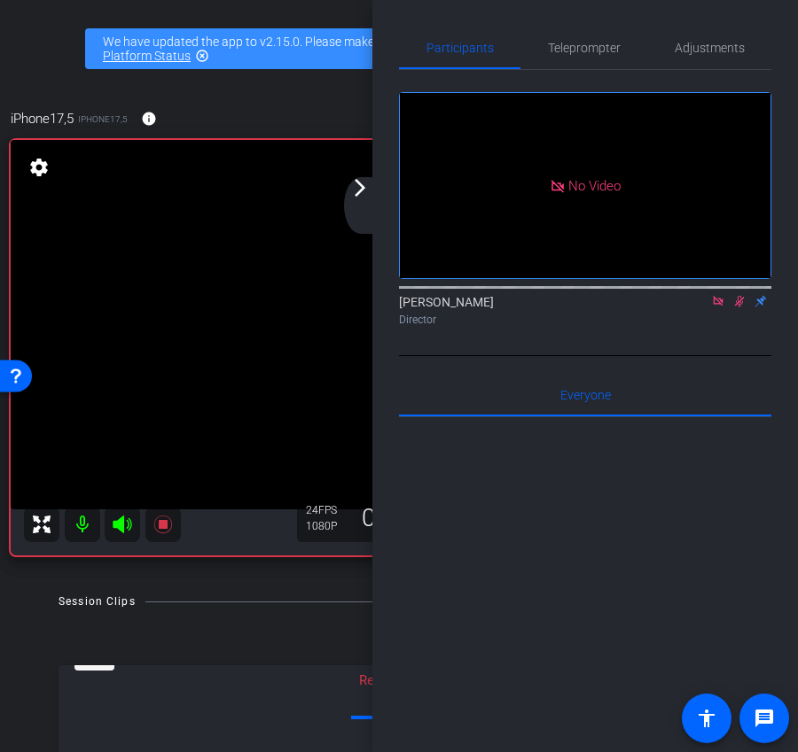
click at [733, 307] on icon at bounding box center [739, 301] width 14 height 12
click at [713, 306] on icon at bounding box center [717, 301] width 10 height 10
click at [699, 306] on icon at bounding box center [696, 301] width 12 height 9
click at [381, 204] on div "Participants Teleprompter Adjustments No Video Ariam Eqbe Director Everyone 0 M…" at bounding box center [584, 376] width 425 height 752
click at [355, 193] on mat-icon "arrow_forward_ios" at bounding box center [359, 187] width 21 height 21
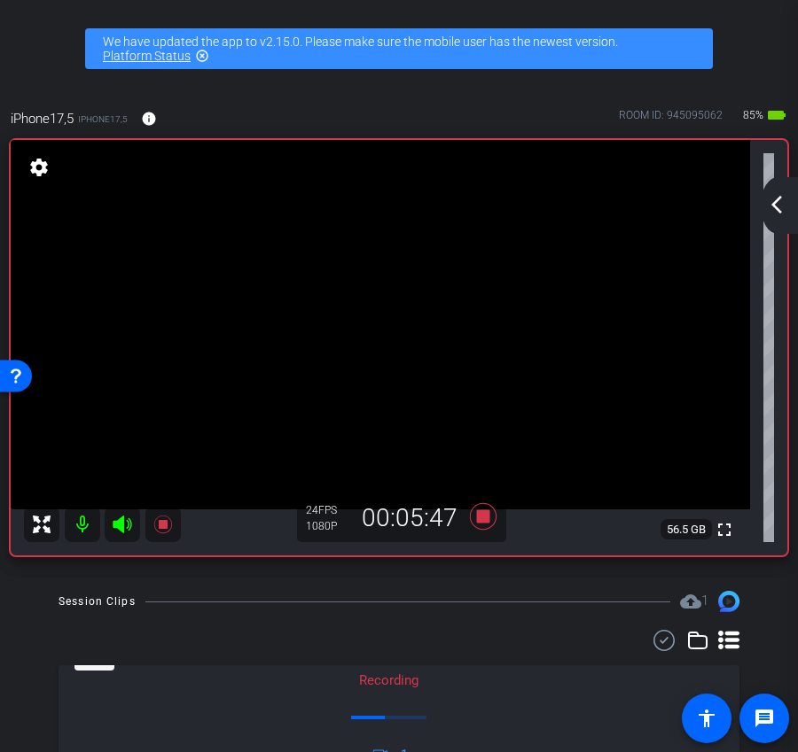
click at [780, 198] on mat-icon "arrow_back_ios_new" at bounding box center [776, 204] width 21 height 21
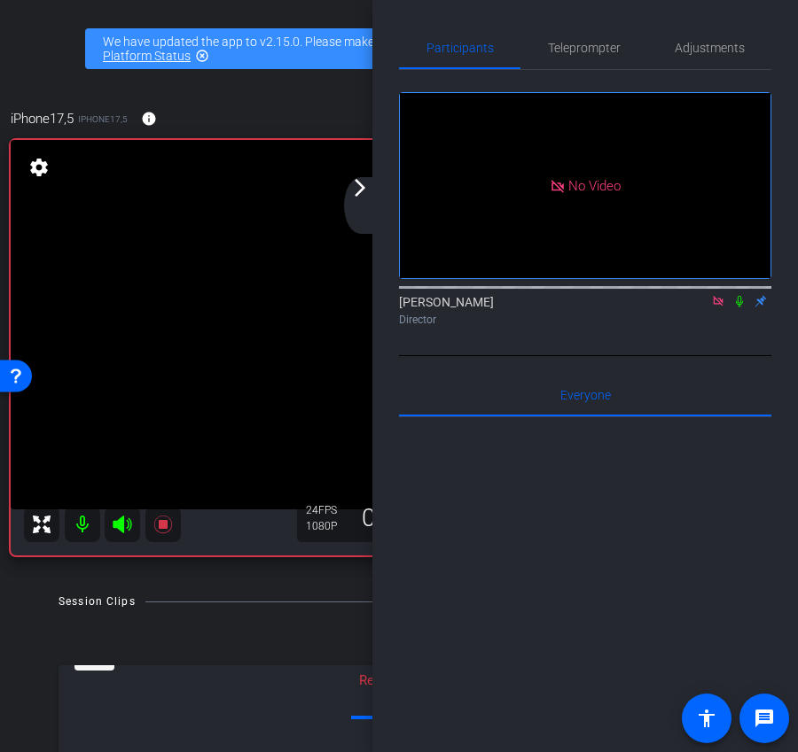
click at [719, 307] on icon at bounding box center [718, 301] width 14 height 12
click at [696, 307] on icon at bounding box center [696, 301] width 14 height 12
click at [362, 207] on div "arrow_back_ios_new arrow_forward_ios" at bounding box center [362, 205] width 37 height 57
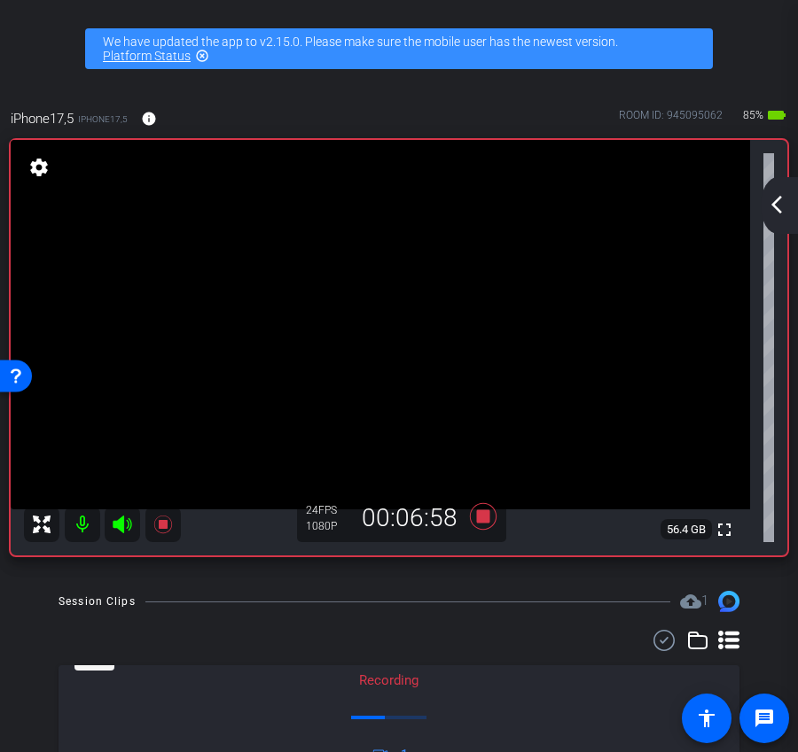
click at [778, 212] on mat-icon "arrow_back_ios_new" at bounding box center [776, 204] width 21 height 21
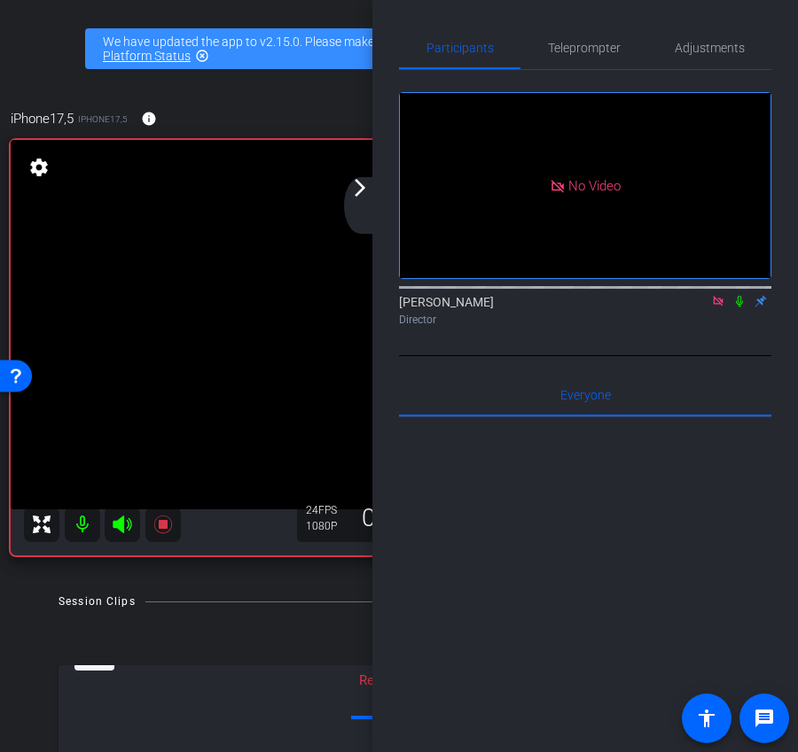
click at [739, 307] on icon at bounding box center [738, 302] width 7 height 12
click at [738, 307] on icon at bounding box center [740, 302] width 10 height 12
click at [739, 307] on icon at bounding box center [739, 301] width 14 height 12
click at [373, 213] on div "arrow_back_ios_new arrow_forward_ios" at bounding box center [362, 205] width 37 height 57
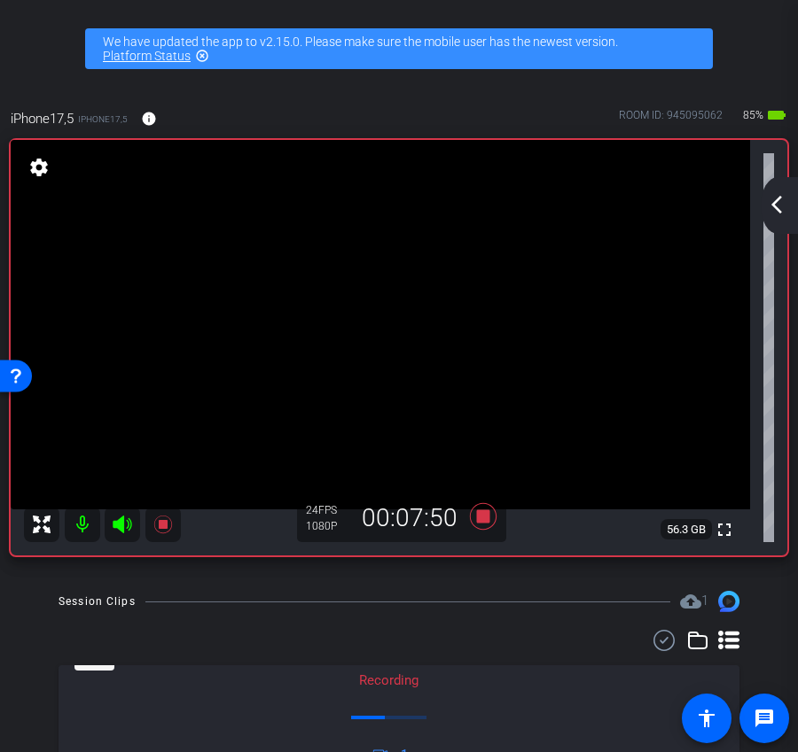
click at [776, 198] on mat-icon "arrow_back_ios_new" at bounding box center [776, 204] width 21 height 21
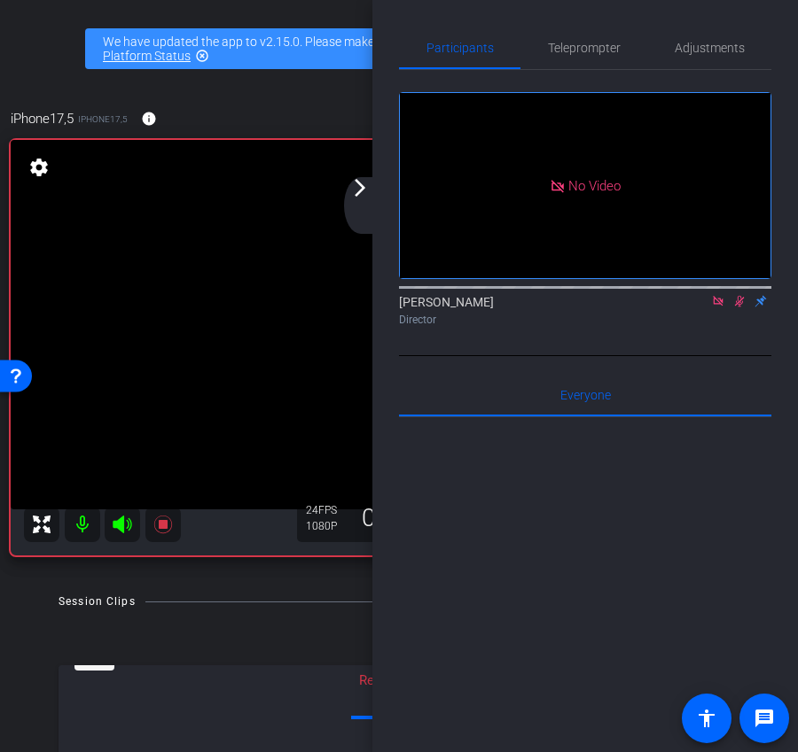
click at [741, 307] on icon at bounding box center [740, 302] width 10 height 12
click at [742, 307] on icon at bounding box center [739, 301] width 14 height 12
click at [742, 307] on icon at bounding box center [740, 302] width 10 height 12
click at [742, 307] on icon at bounding box center [739, 301] width 14 height 12
click at [742, 307] on icon at bounding box center [740, 302] width 10 height 12
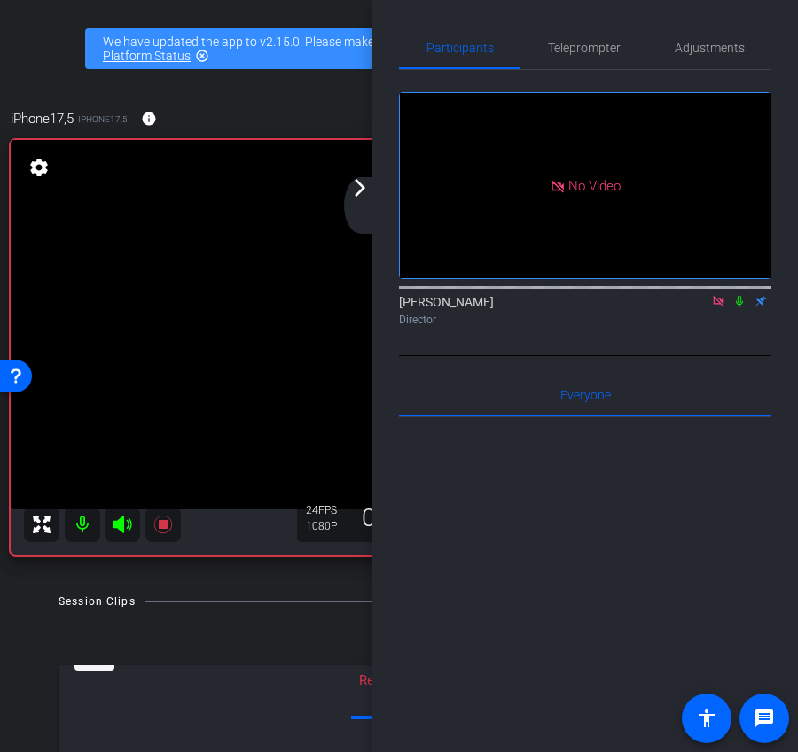
click at [742, 307] on icon at bounding box center [739, 301] width 14 height 12
click at [742, 307] on icon at bounding box center [740, 302] width 10 height 12
click at [718, 307] on icon at bounding box center [718, 301] width 14 height 12
click at [358, 206] on div "arrow_back_ios_new arrow_forward_ios" at bounding box center [362, 205] width 37 height 57
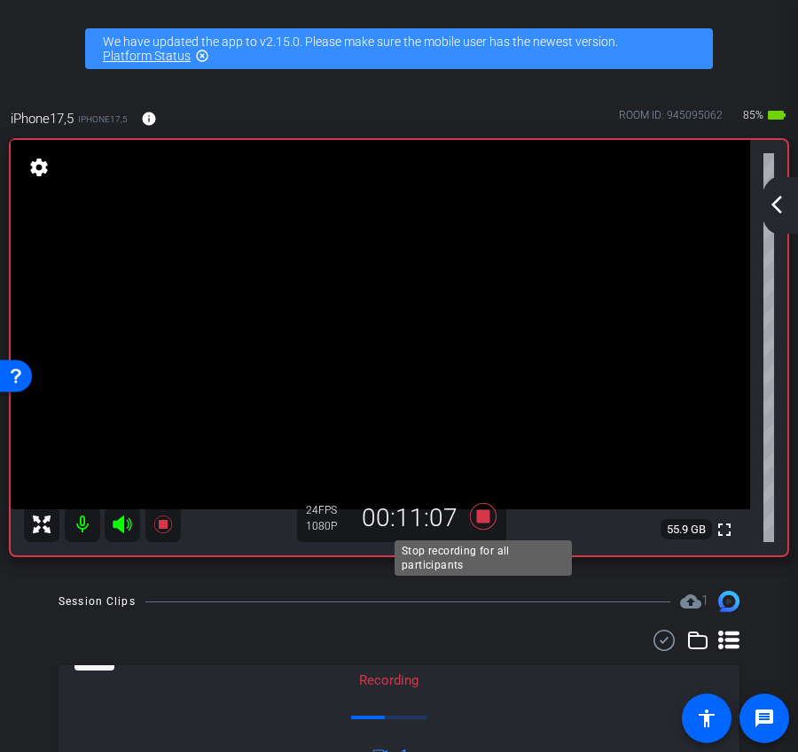
click at [486, 525] on icon at bounding box center [483, 517] width 43 height 32
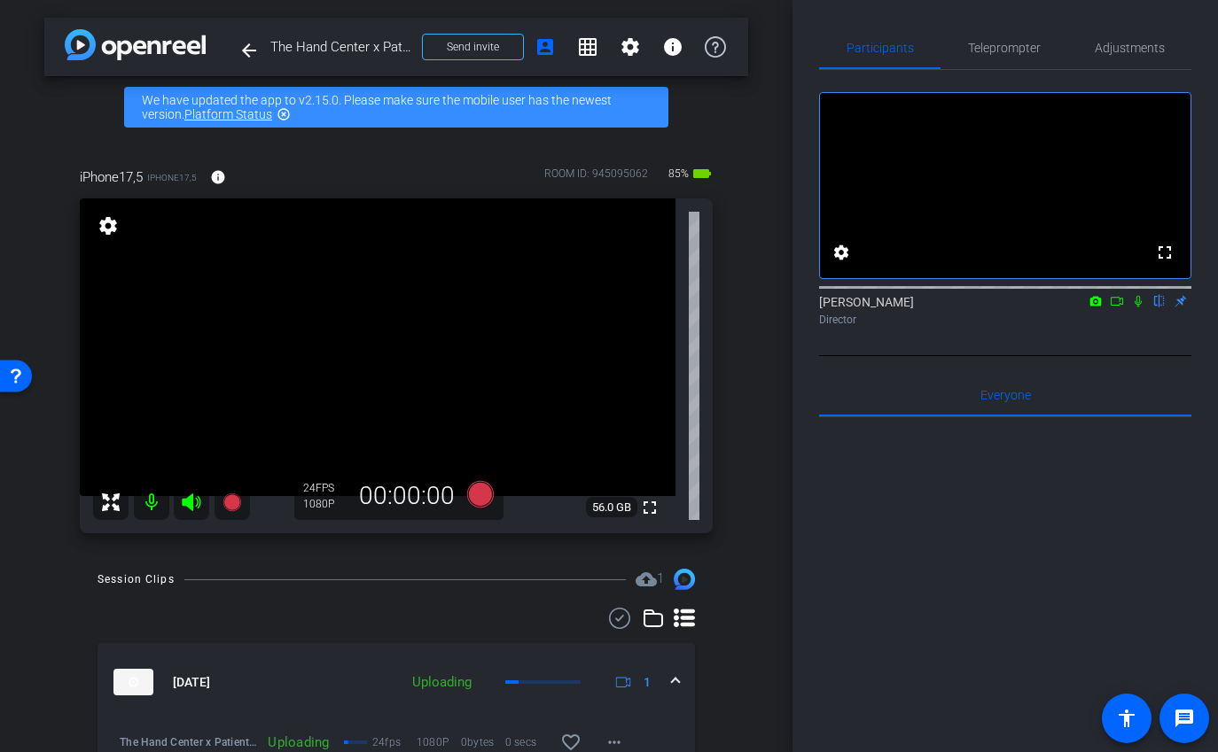
click at [1117, 307] on icon at bounding box center [1116, 301] width 14 height 12
click at [1157, 307] on icon at bounding box center [1159, 301] width 14 height 12
click at [198, 509] on icon at bounding box center [191, 502] width 21 height 21
click at [146, 500] on mat-icon at bounding box center [151, 502] width 35 height 35
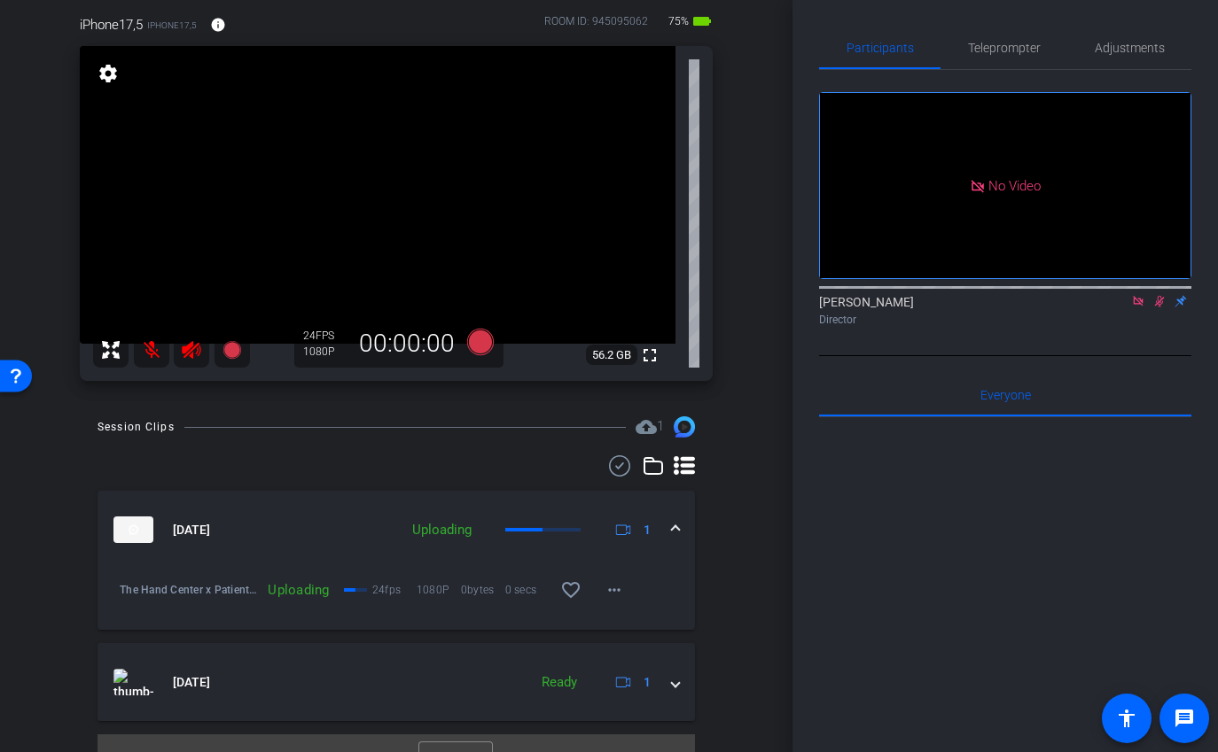
scroll to position [184, 0]
